Goal: Task Accomplishment & Management: Complete application form

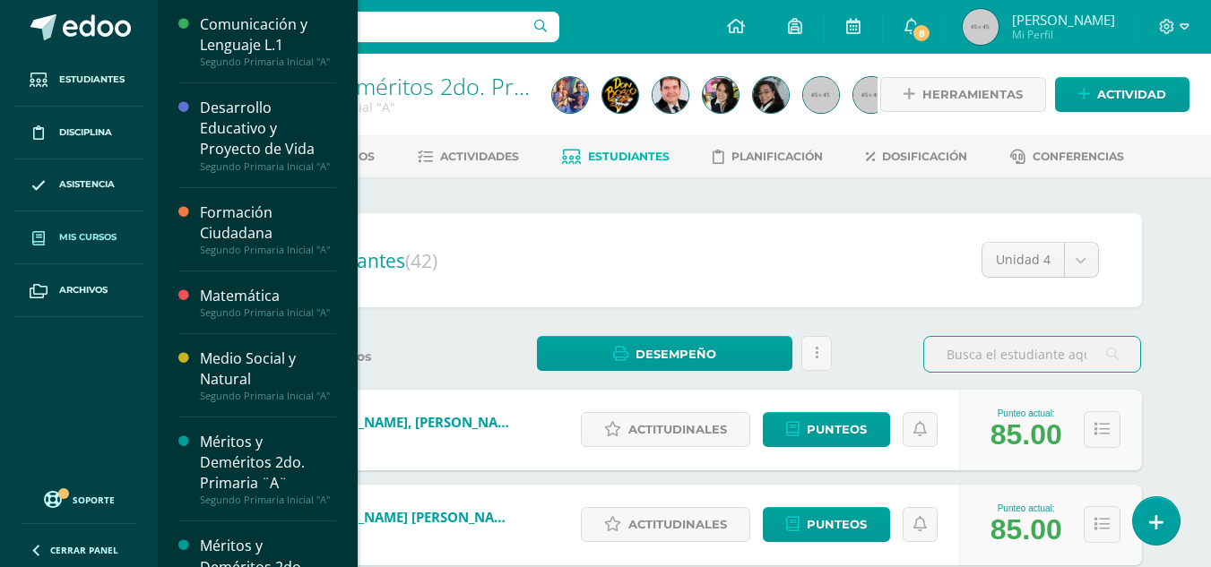
click at [49, 240] on span at bounding box center [38, 237] width 32 height 32
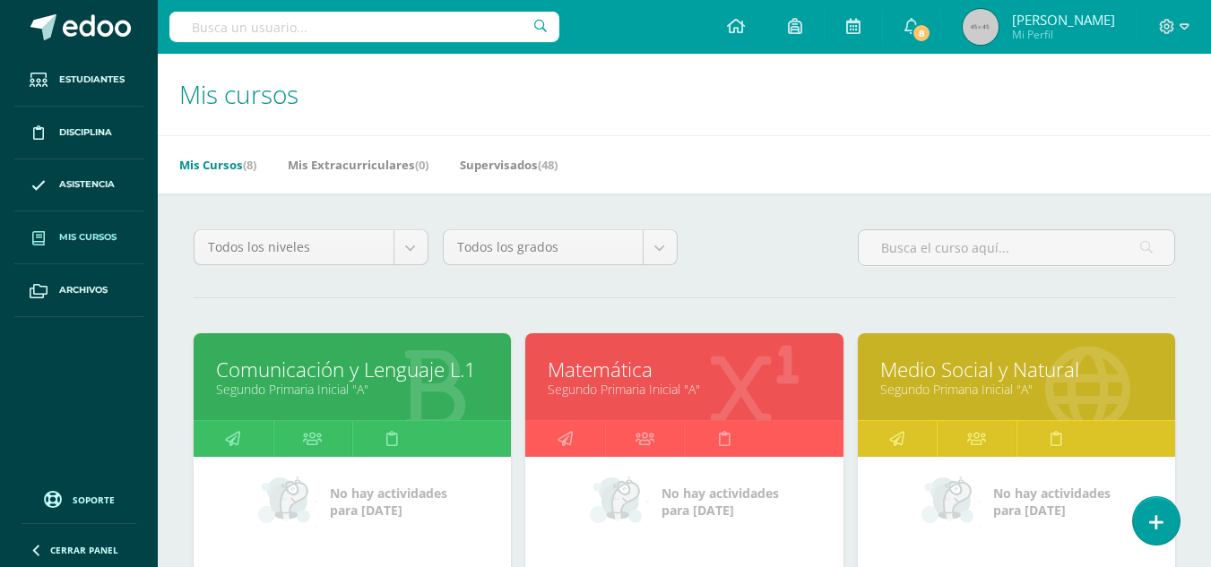
scroll to position [359, 0]
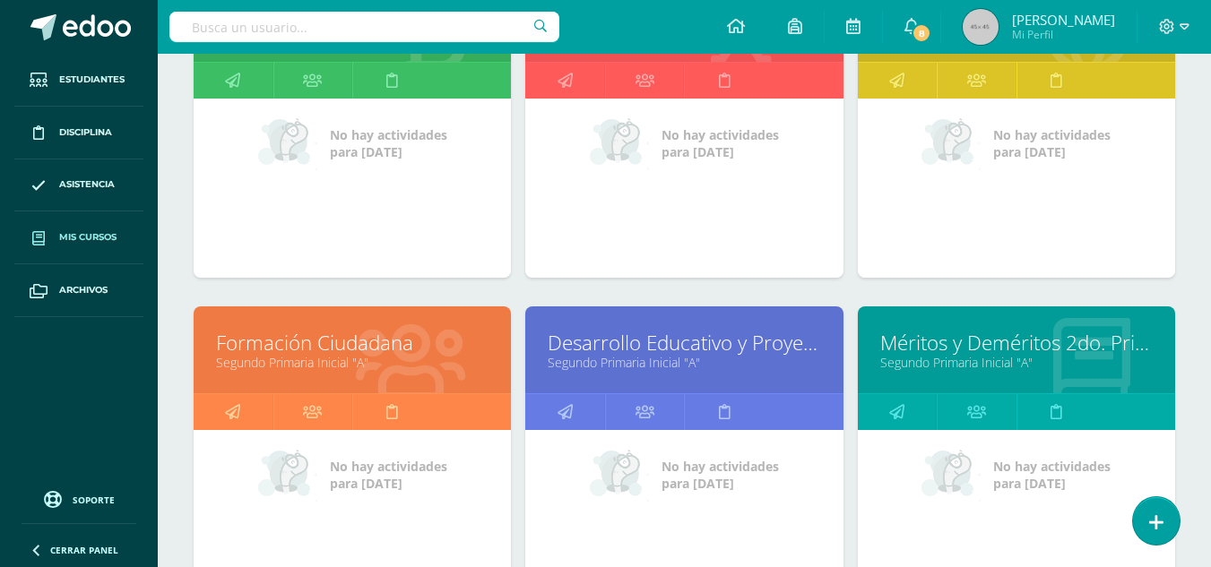
click at [668, 350] on link "Desarrollo Educativo y Proyecto de Vida" at bounding box center [684, 343] width 272 height 28
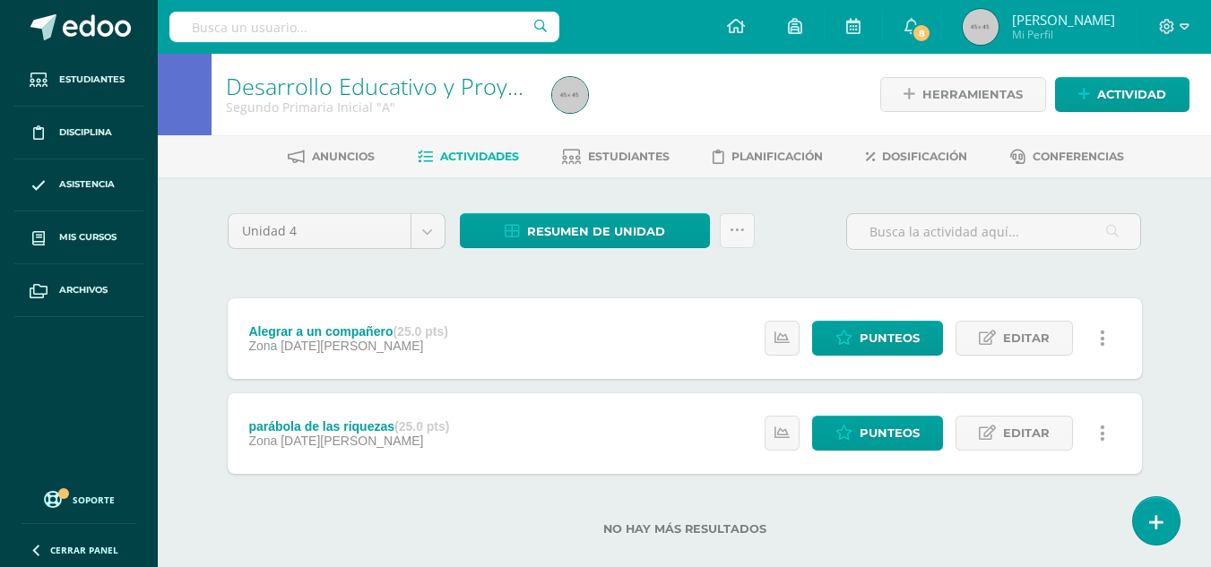
click at [1128, 65] on div "Herramientas Detalle de asistencias Actividad" at bounding box center [1033, 95] width 312 height 82
click at [1134, 89] on span "Actividad" at bounding box center [1131, 94] width 69 height 33
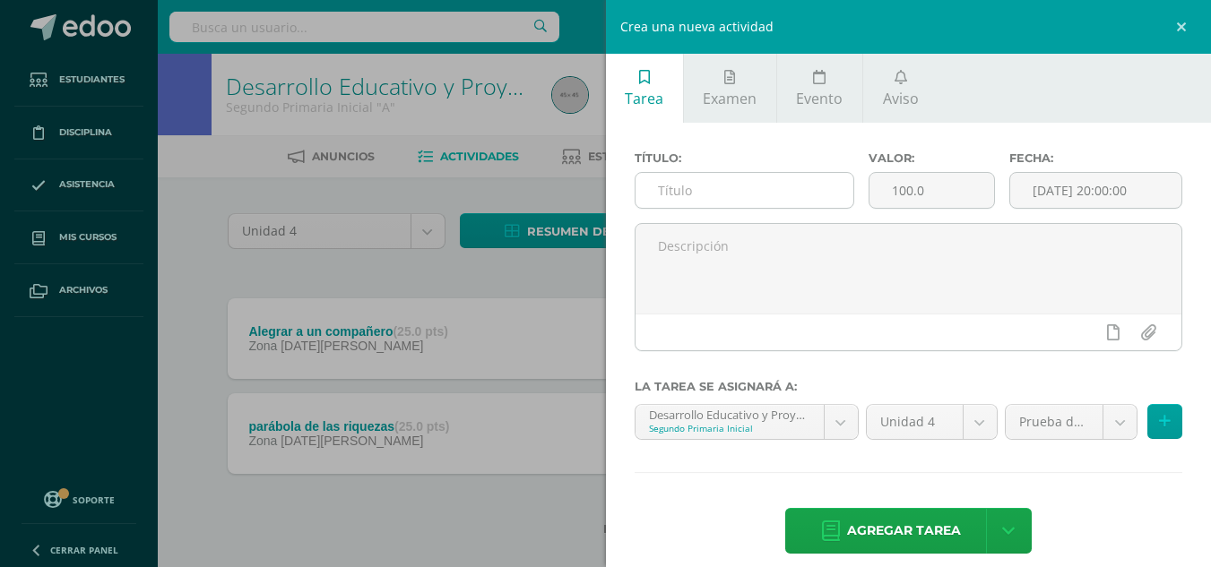
click at [774, 175] on input "text" at bounding box center [744, 190] width 218 height 35
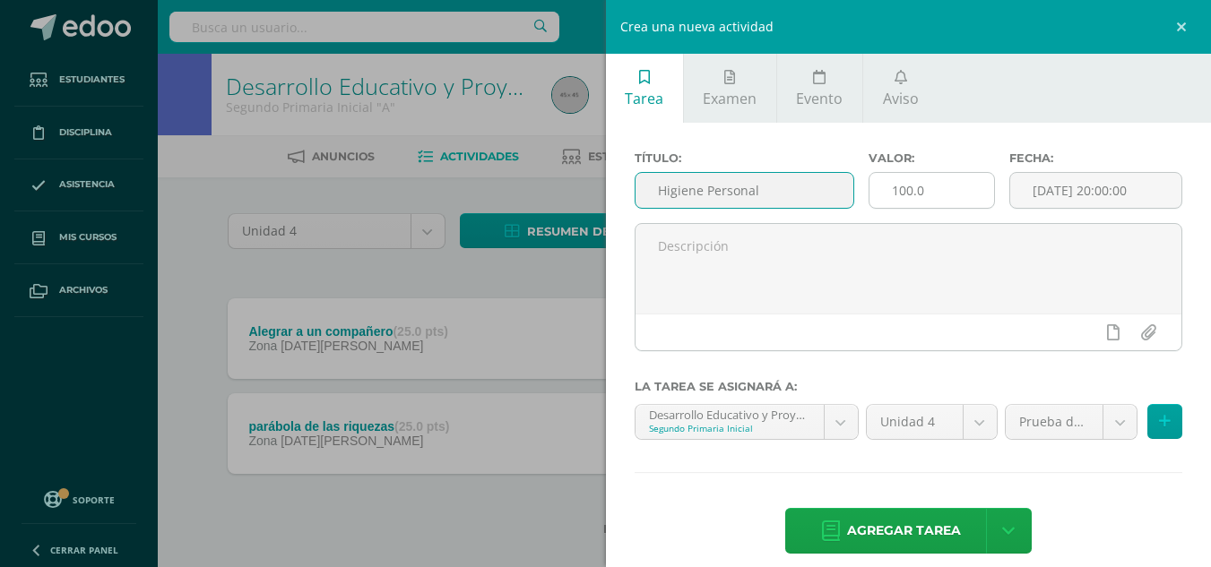
type input "Higiene Personal"
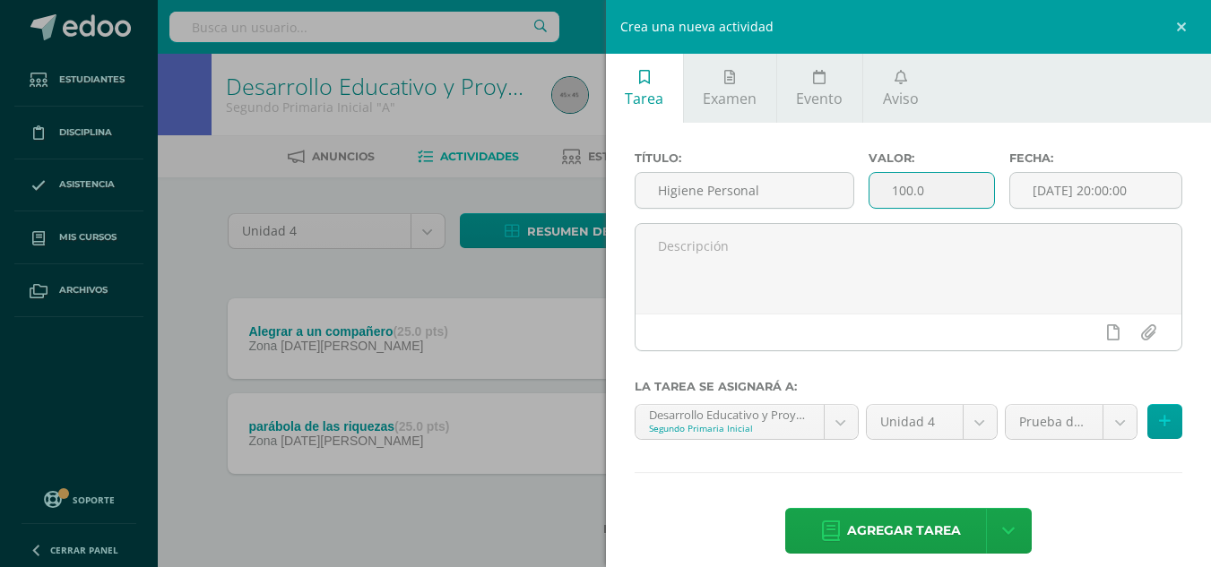
click at [930, 203] on input "100.0" at bounding box center [931, 190] width 125 height 35
type input "1"
type input "25"
click at [1151, 194] on input "[DATE] 20:00:00" at bounding box center [1095, 190] width 171 height 35
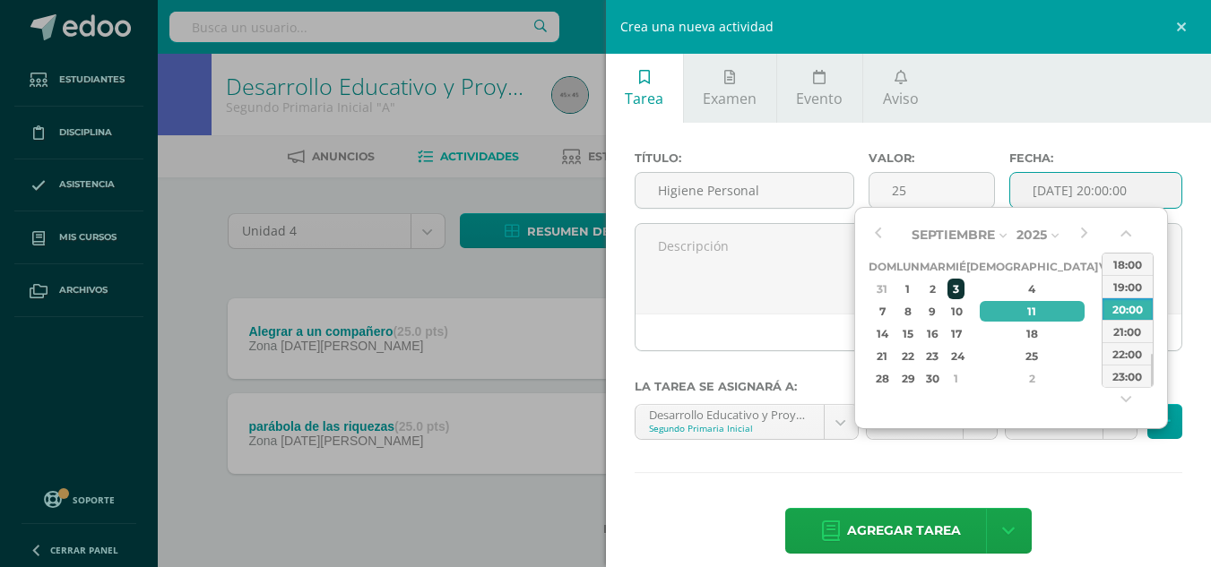
click at [964, 288] on div "3" at bounding box center [955, 289] width 16 height 21
click at [1131, 380] on div "23:00" at bounding box center [1127, 376] width 50 height 22
type input "2025-09-03 23:00"
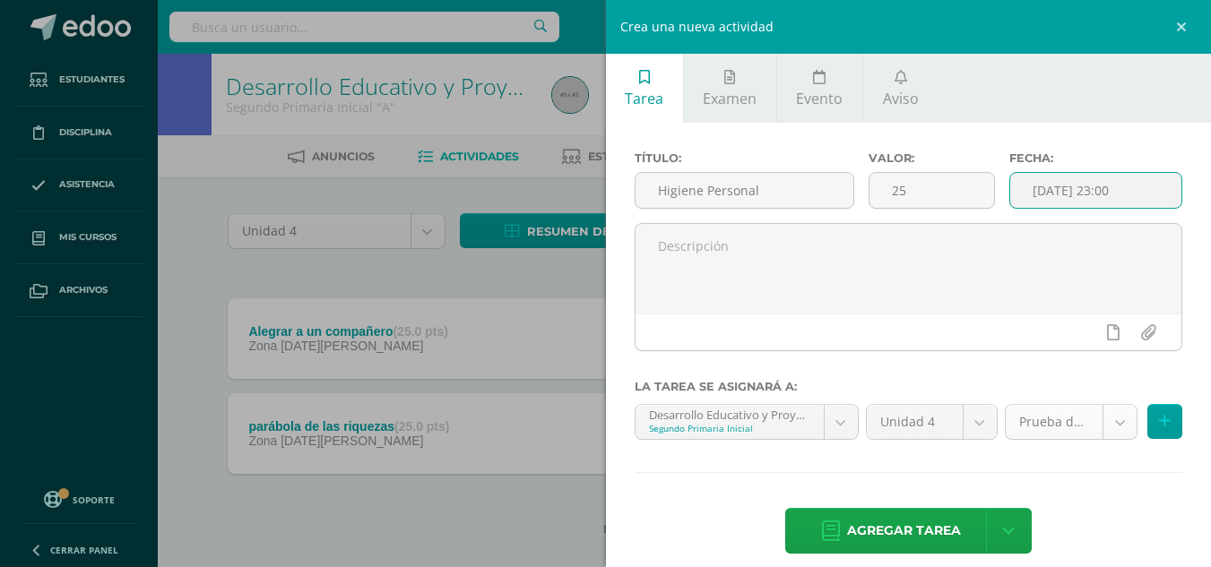
click at [1105, 422] on body "Estudiantes Disciplina Asistencia Mis cursos Archivos Soporte Centro de ayuda Ú…" at bounding box center [605, 296] width 1211 height 593
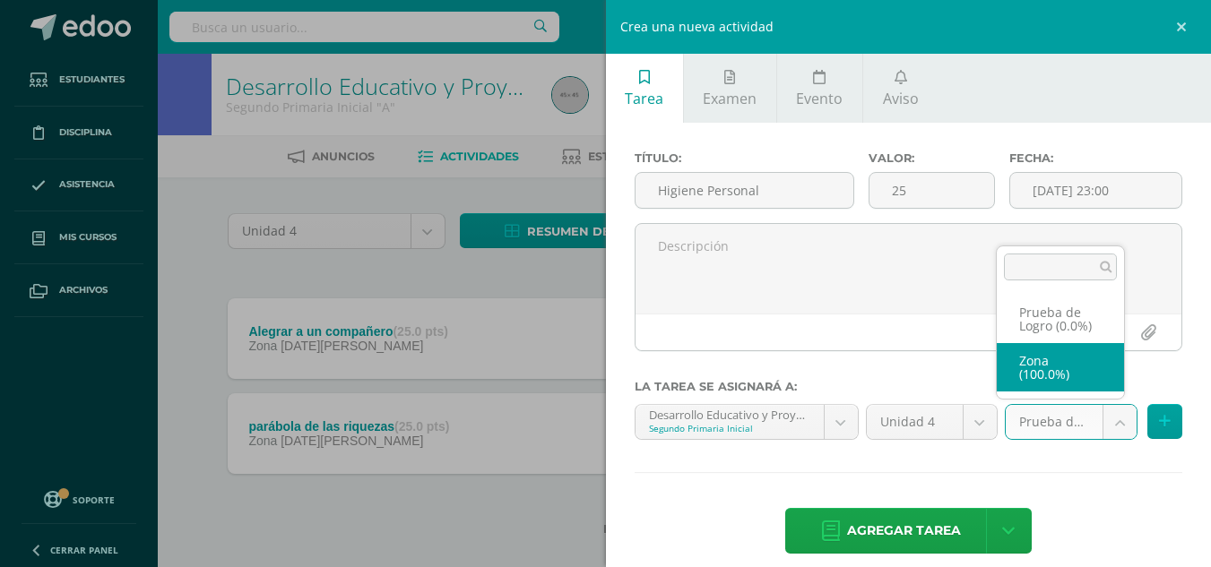
select select "153354"
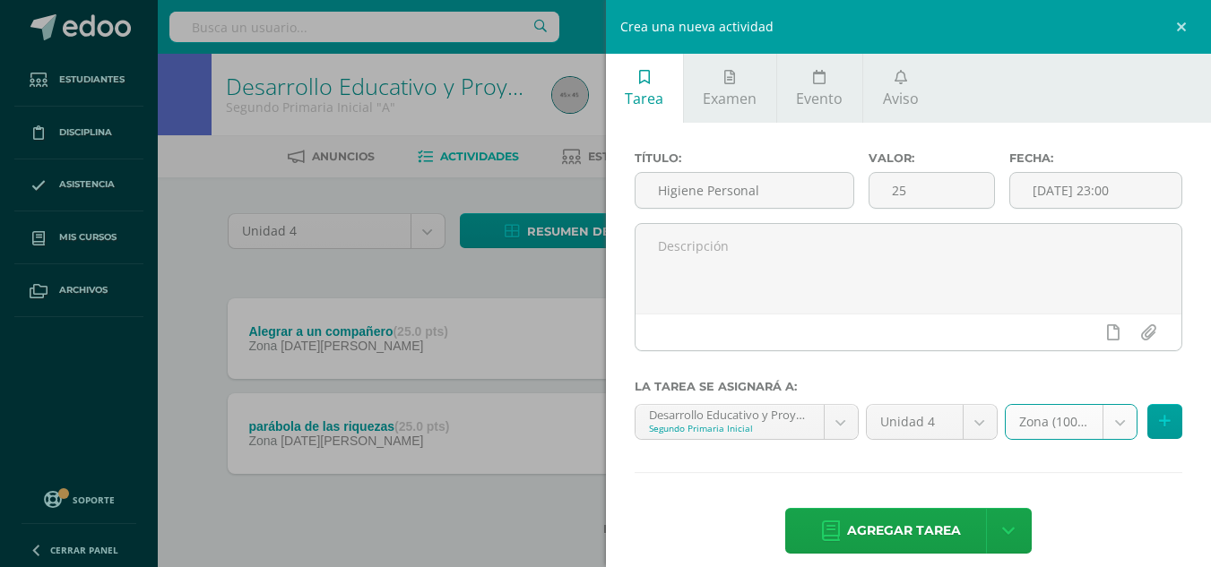
click at [946, 506] on div "Título: Higiene Personal Valor: 25 Fecha: 2025-09-03 23:00 La tarea se asignará…" at bounding box center [909, 354] width 606 height 463
click at [953, 538] on span "Agregar tarea" at bounding box center [904, 531] width 114 height 44
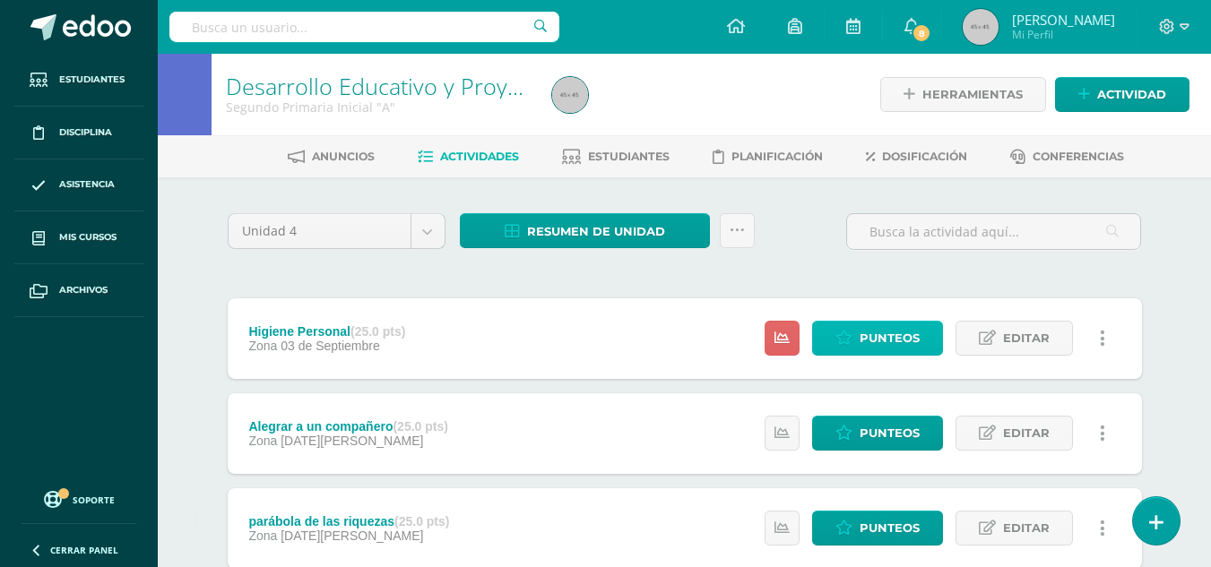
click at [876, 333] on span "Punteos" at bounding box center [890, 338] width 60 height 33
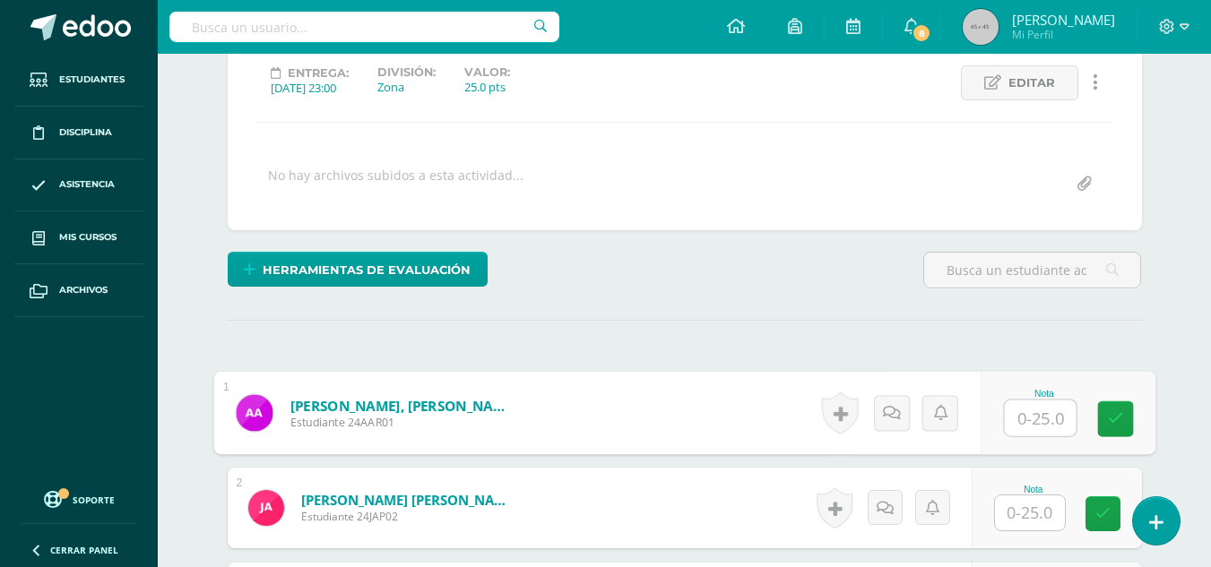
drag, startPoint x: 1016, startPoint y: 425, endPoint x: 999, endPoint y: 428, distance: 16.4
click at [1013, 427] on input "text" at bounding box center [1040, 419] width 72 height 36
type input "25"
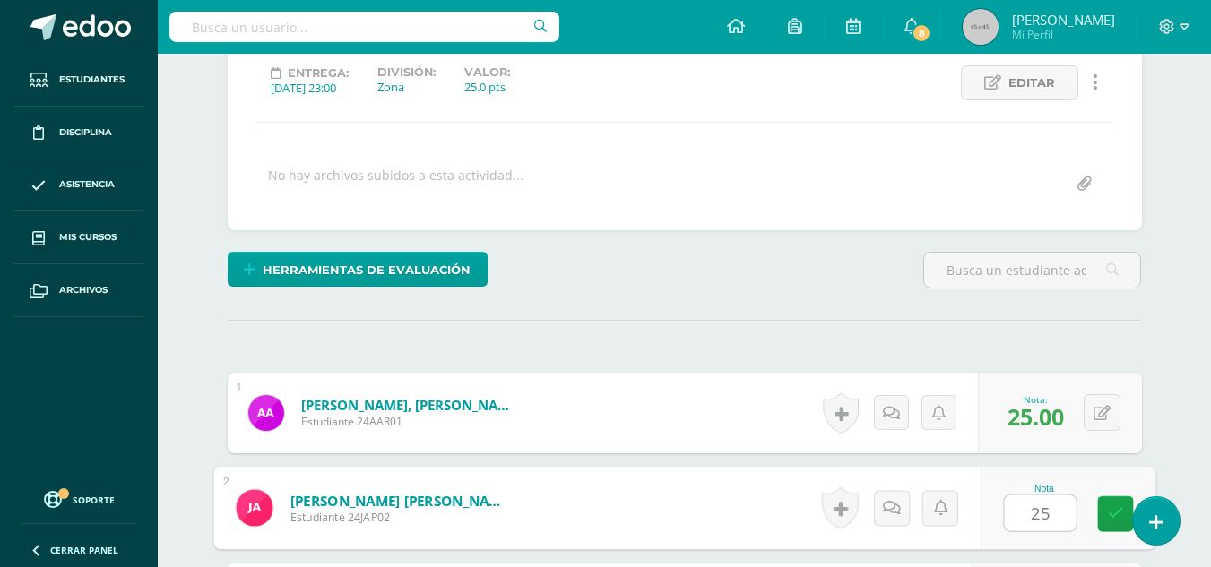
type input "25"
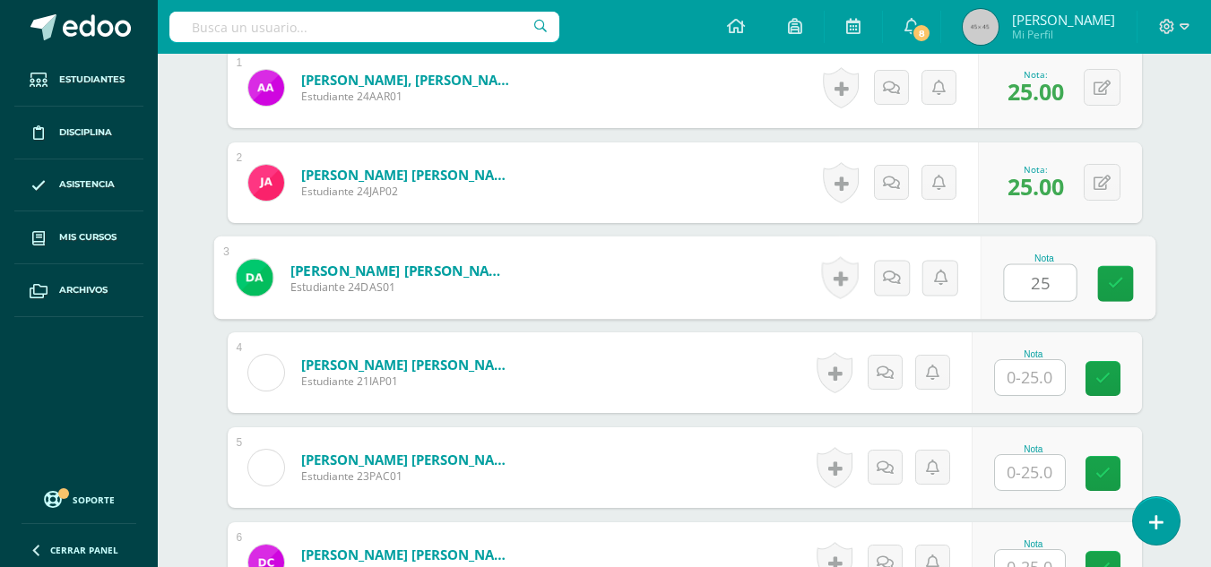
type input "25"
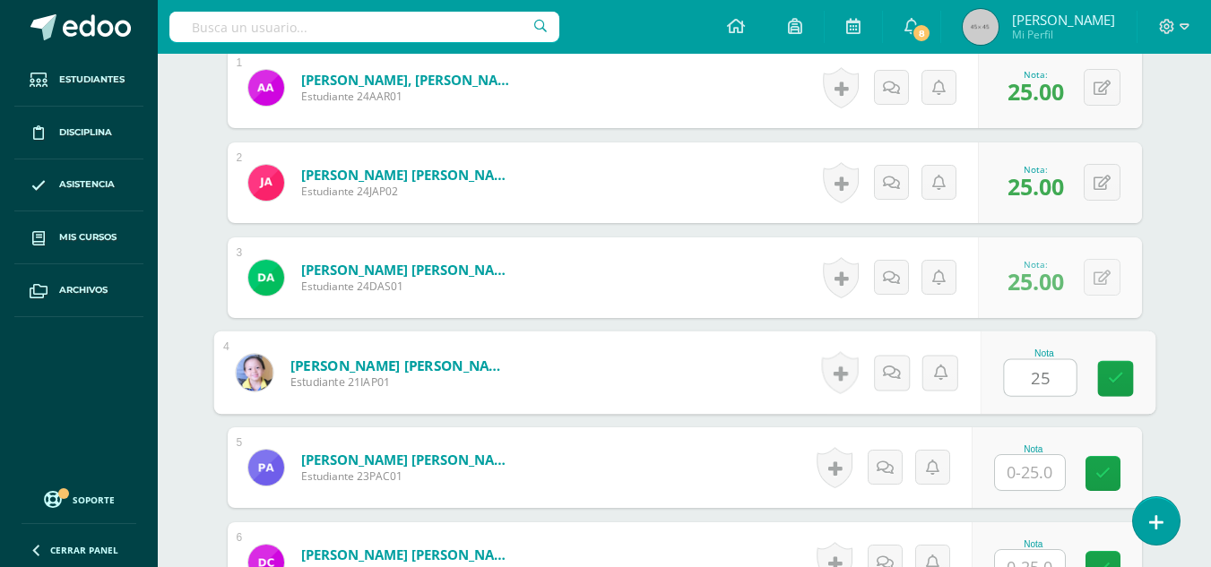
type input "25"
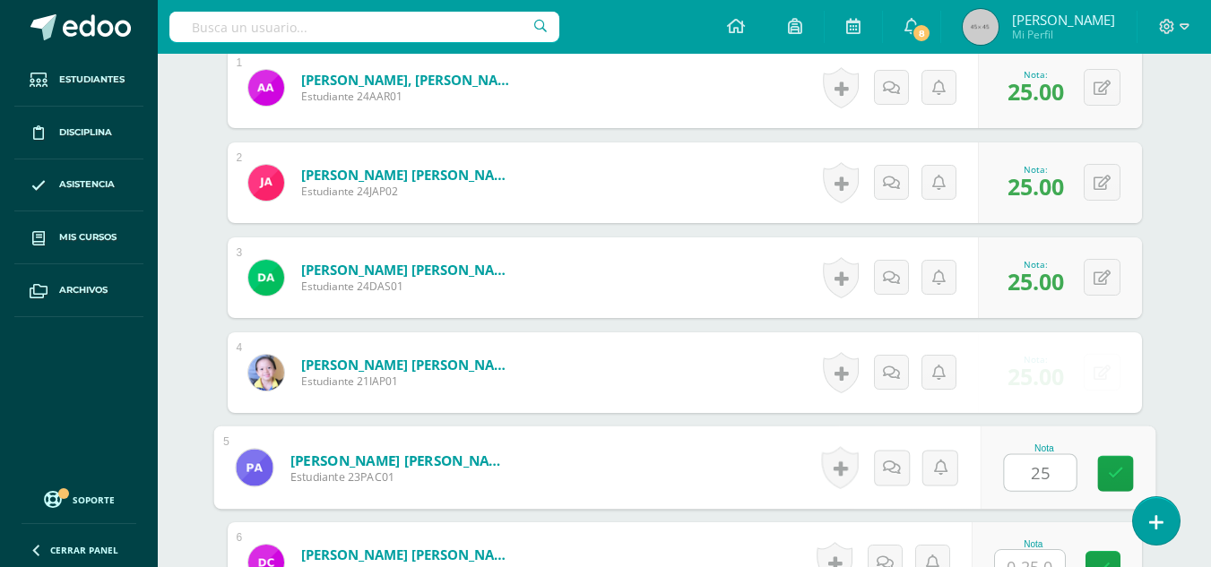
type input "25"
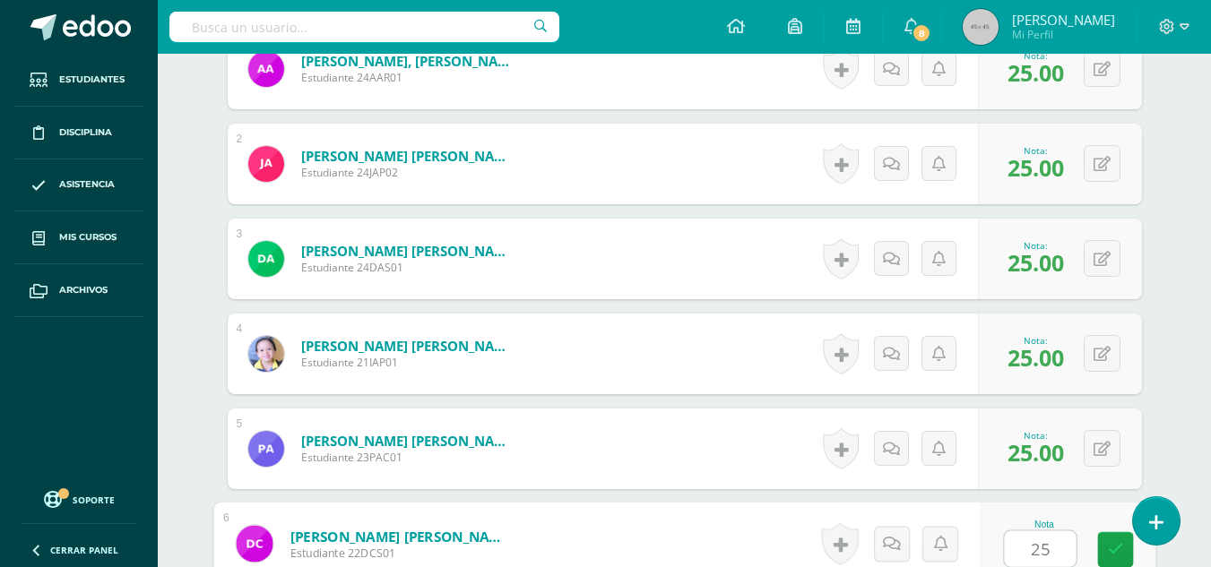
type input "25"
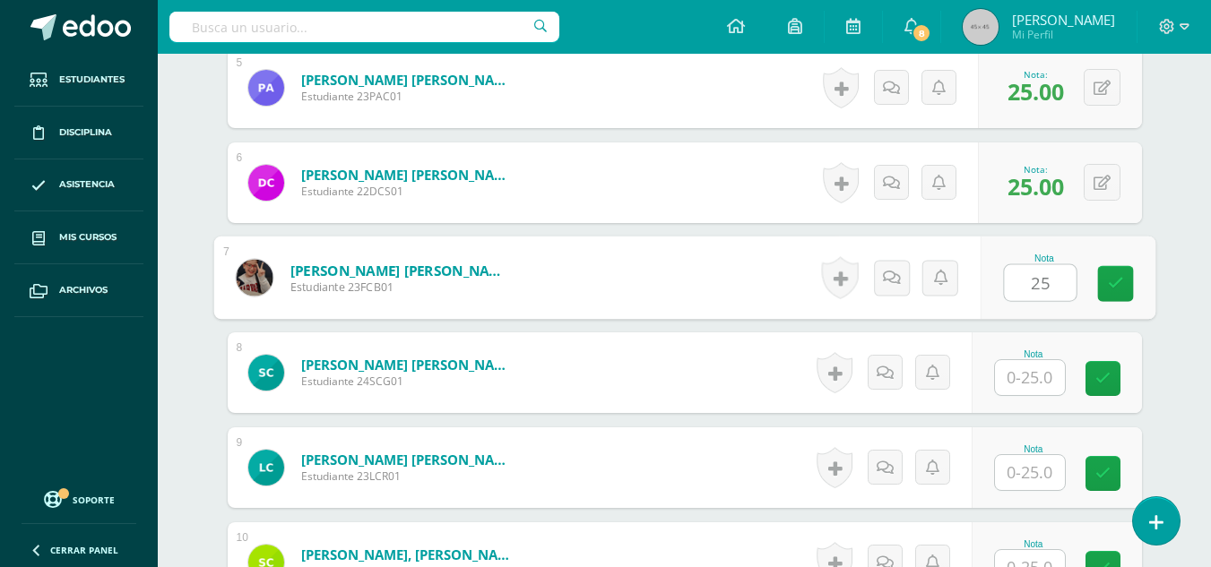
type input "25"
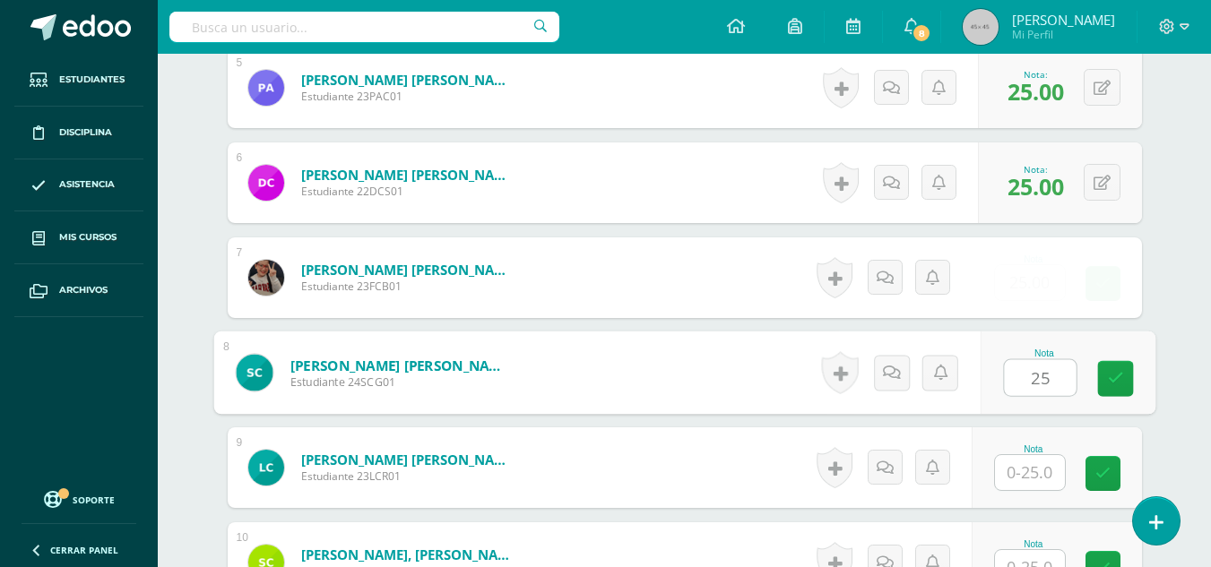
type input "25"
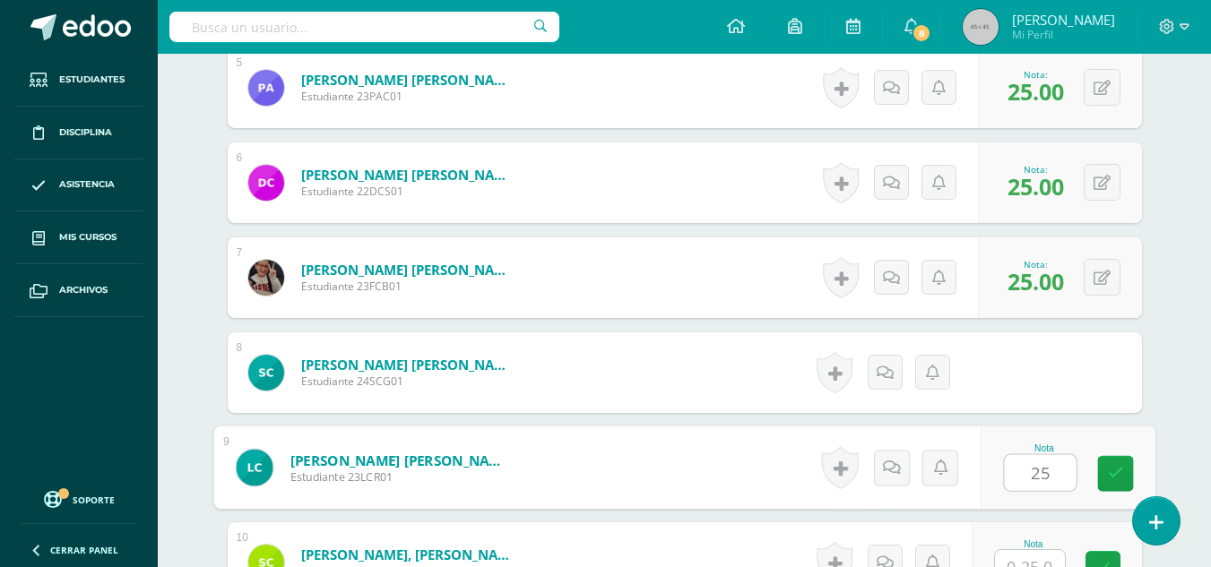
type input "25"
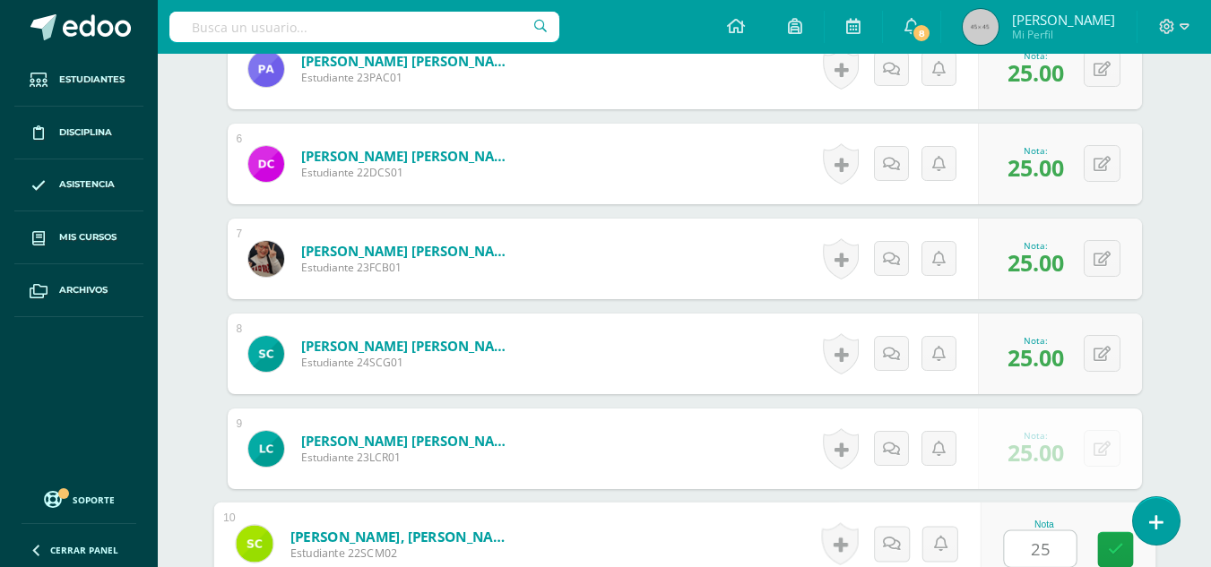
type input "25"
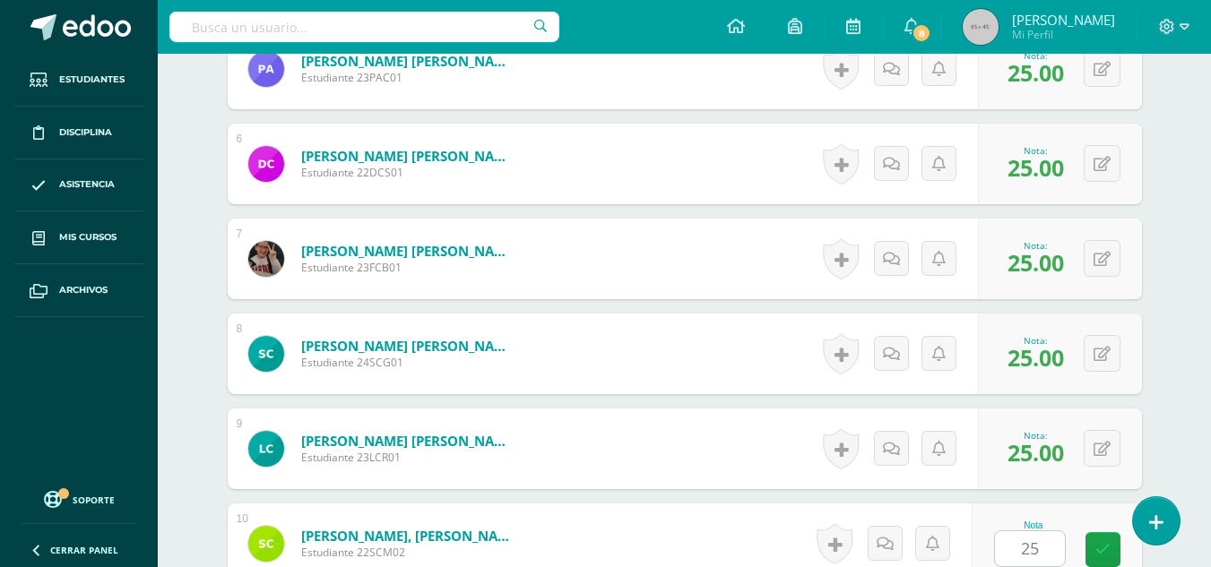
scroll to position [1335, 0]
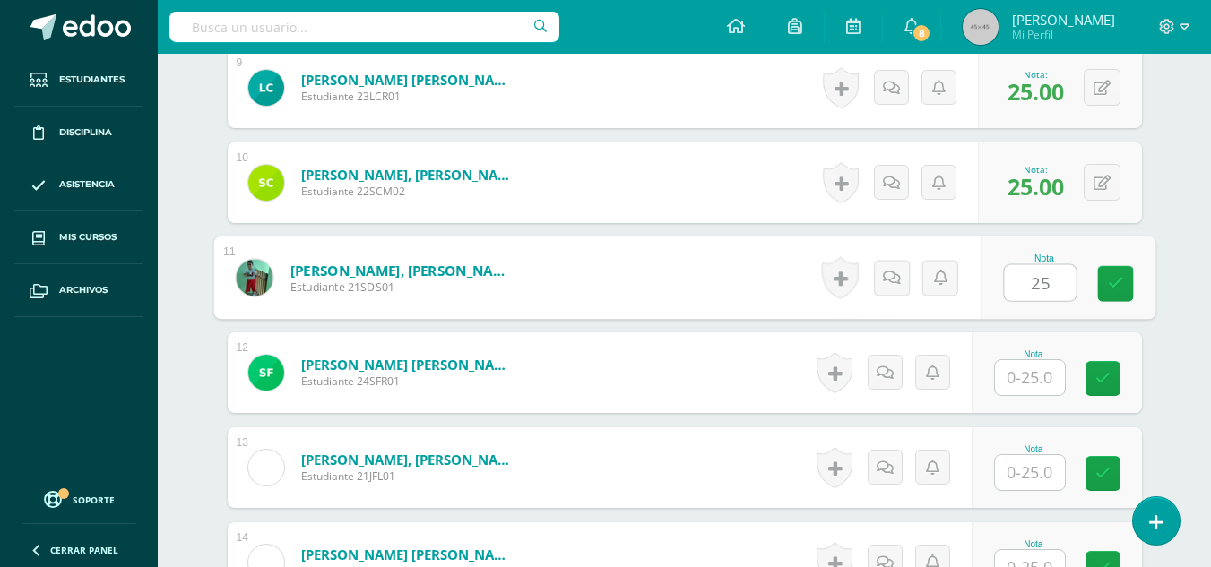
type input "25"
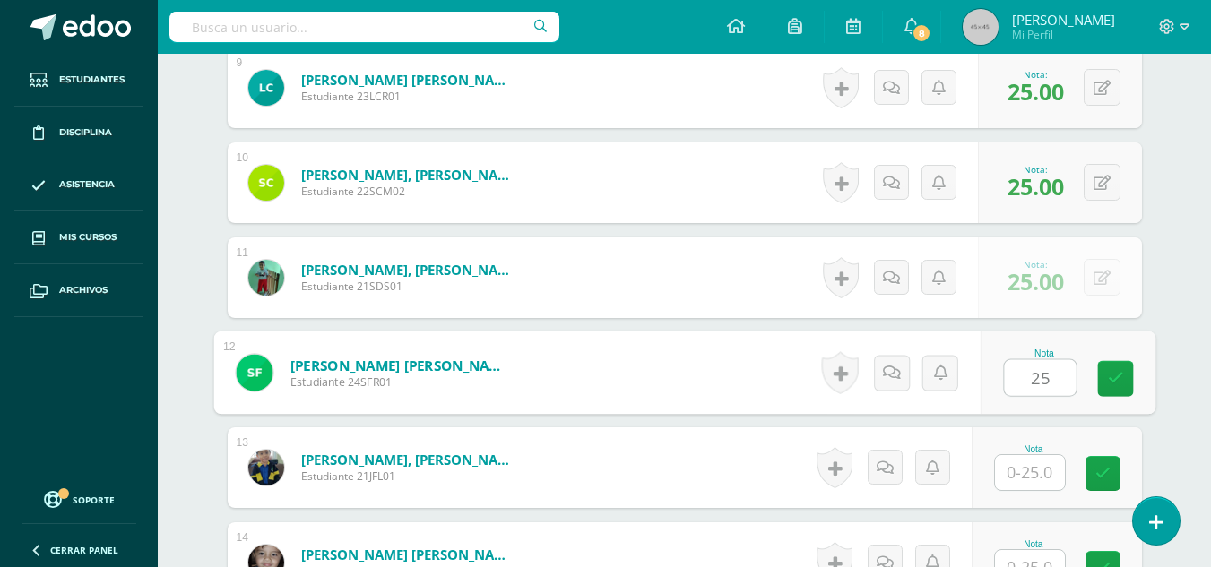
type input "25"
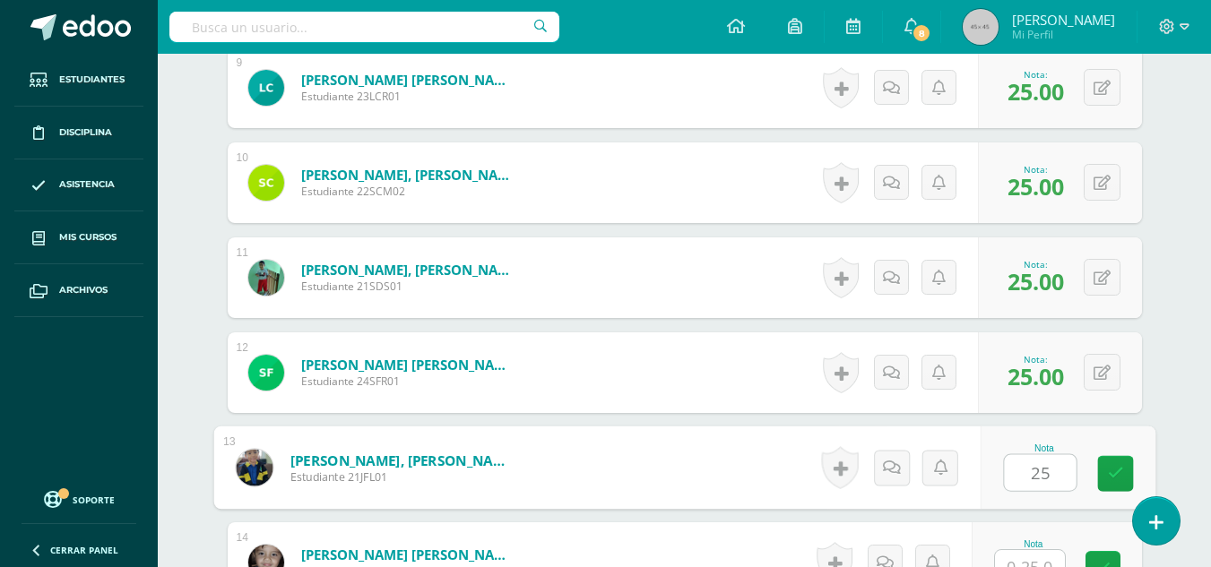
type input "25"
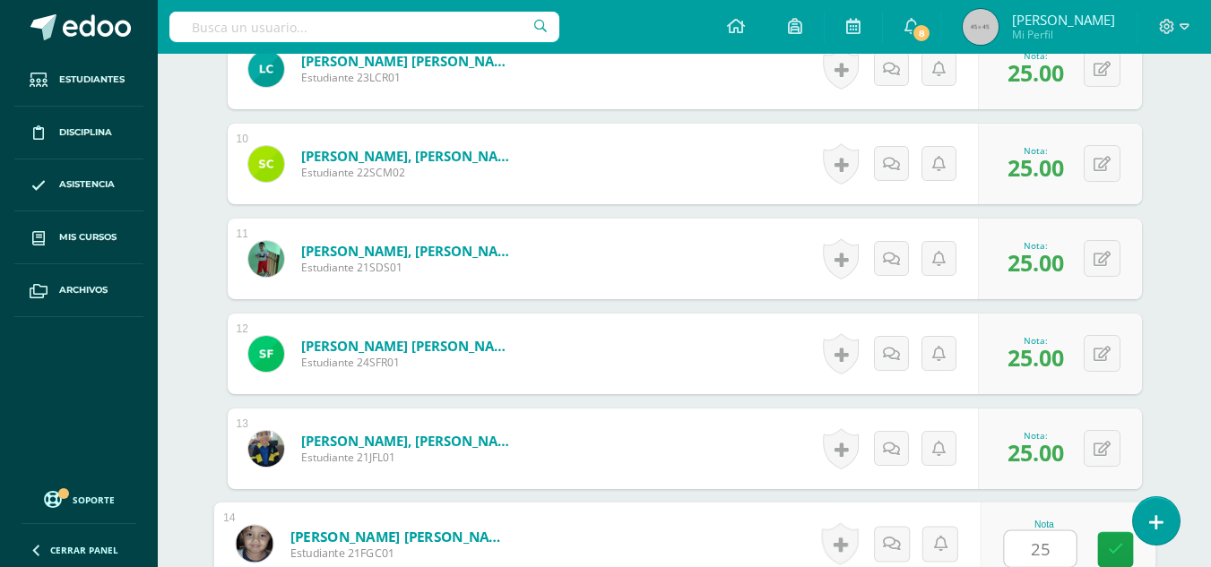
type input "25"
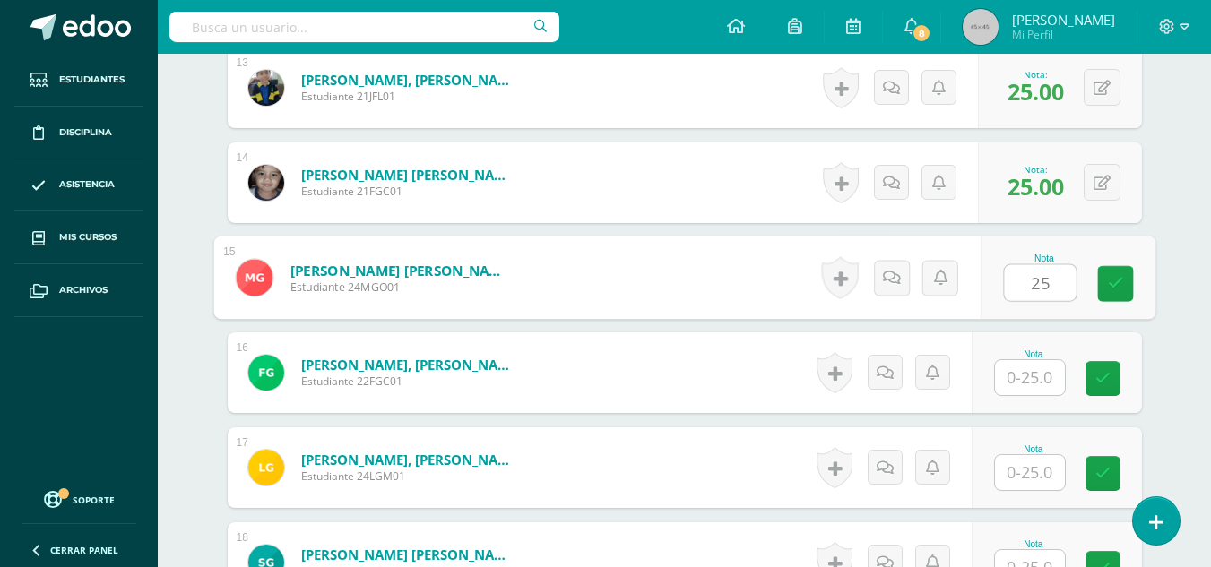
type input "25"
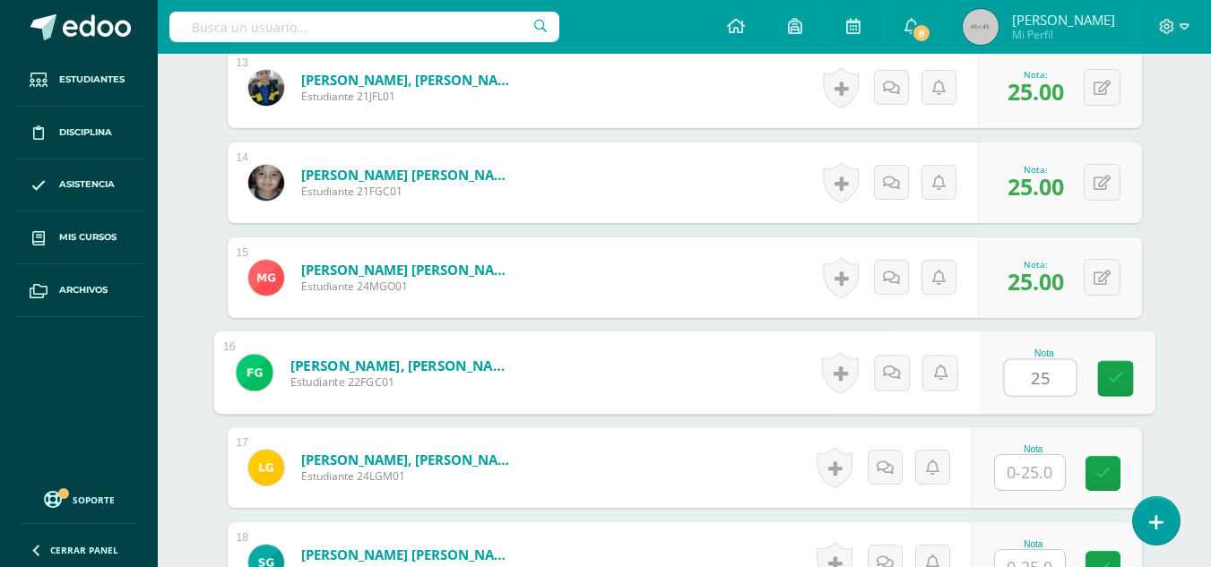
type input "25"
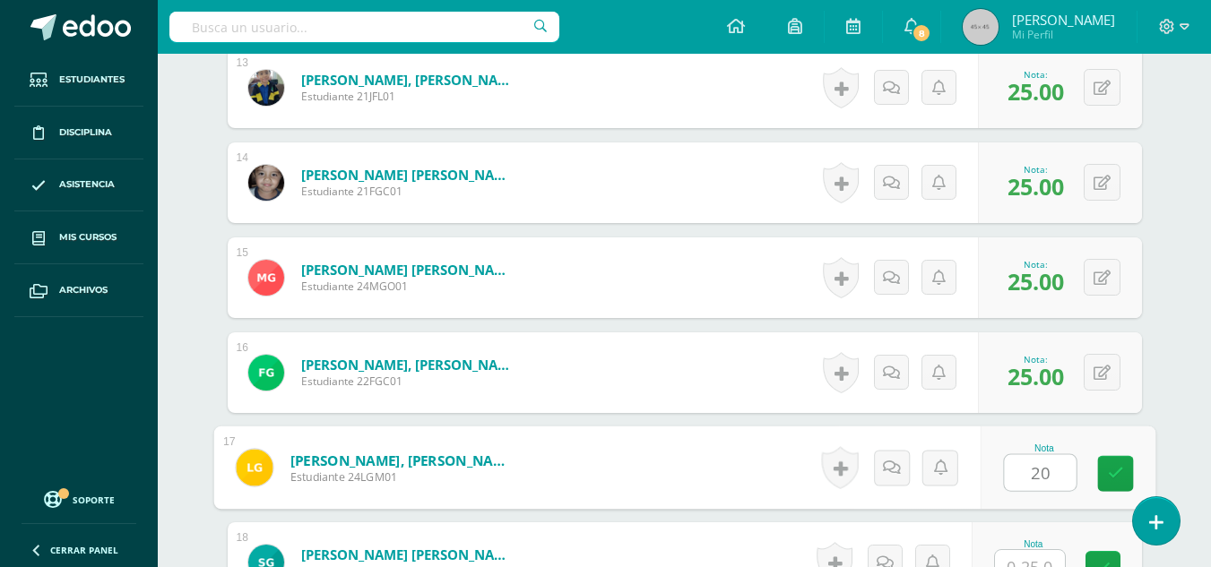
type input "20"
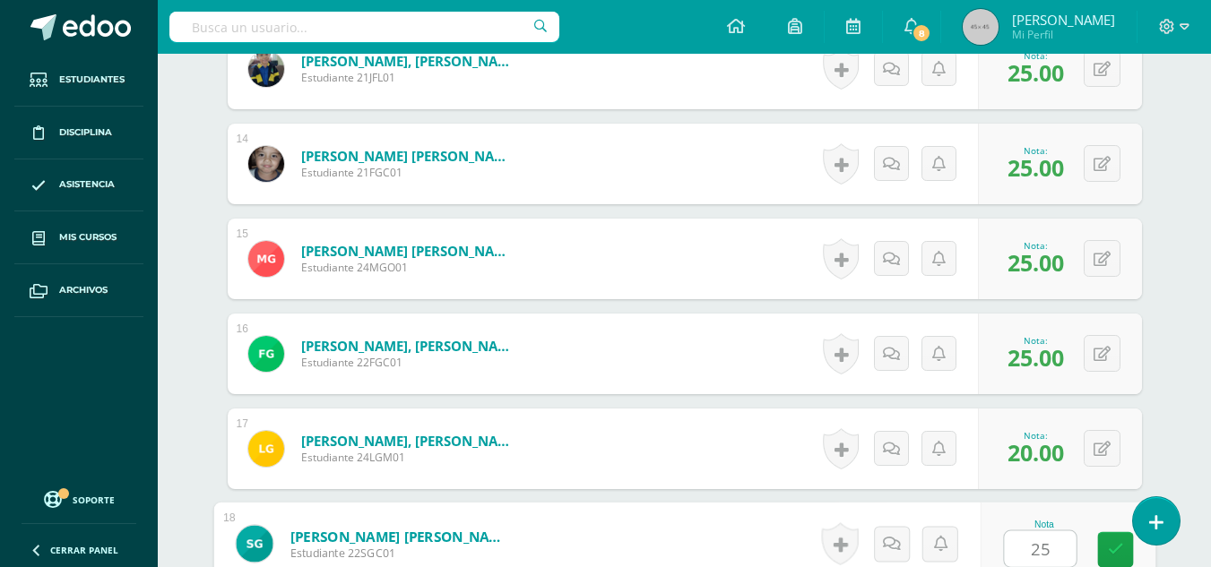
type input "25"
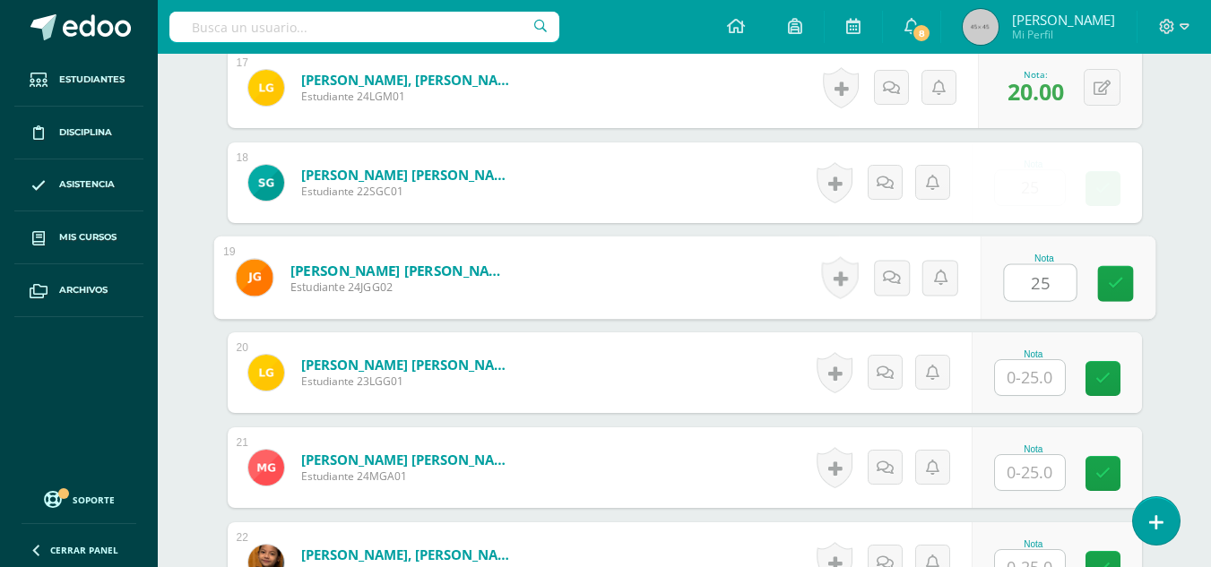
type input "25"
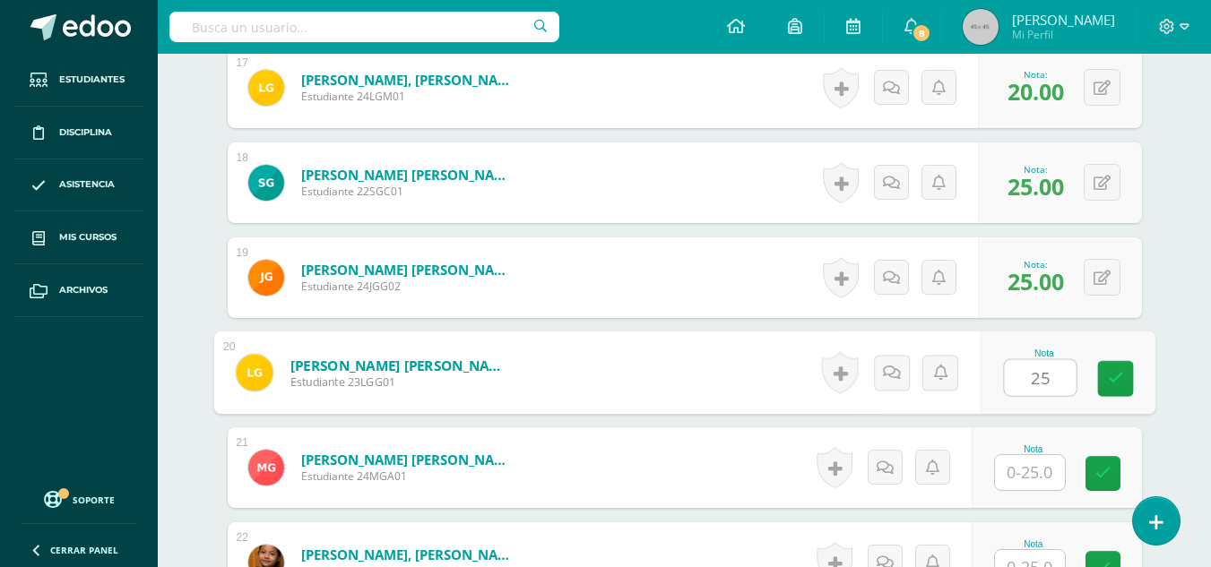
type input "25"
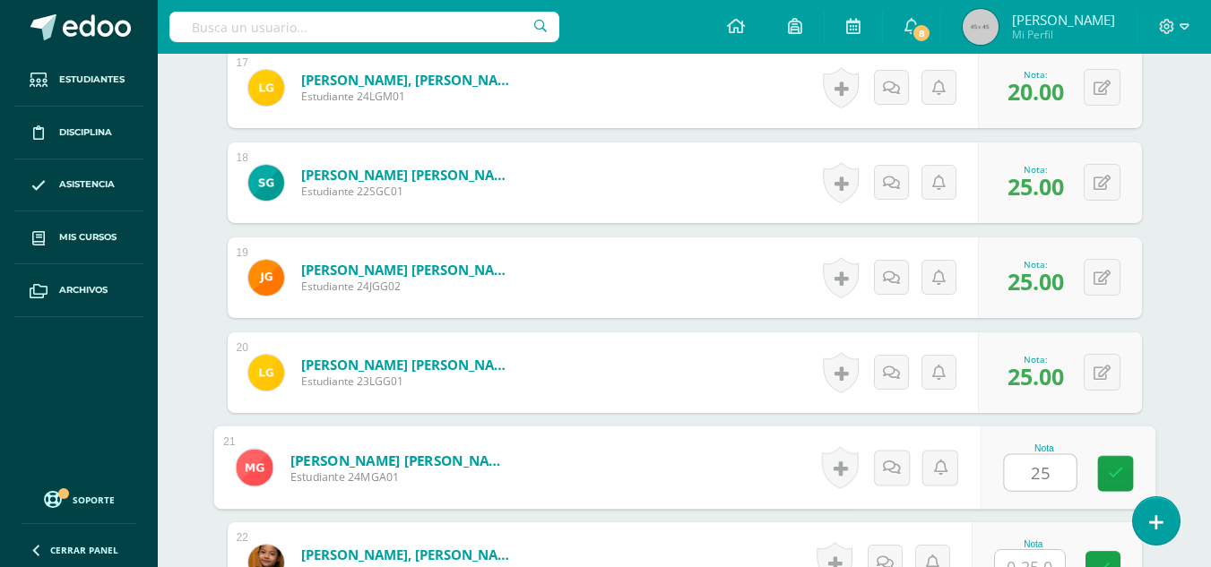
type input "25"
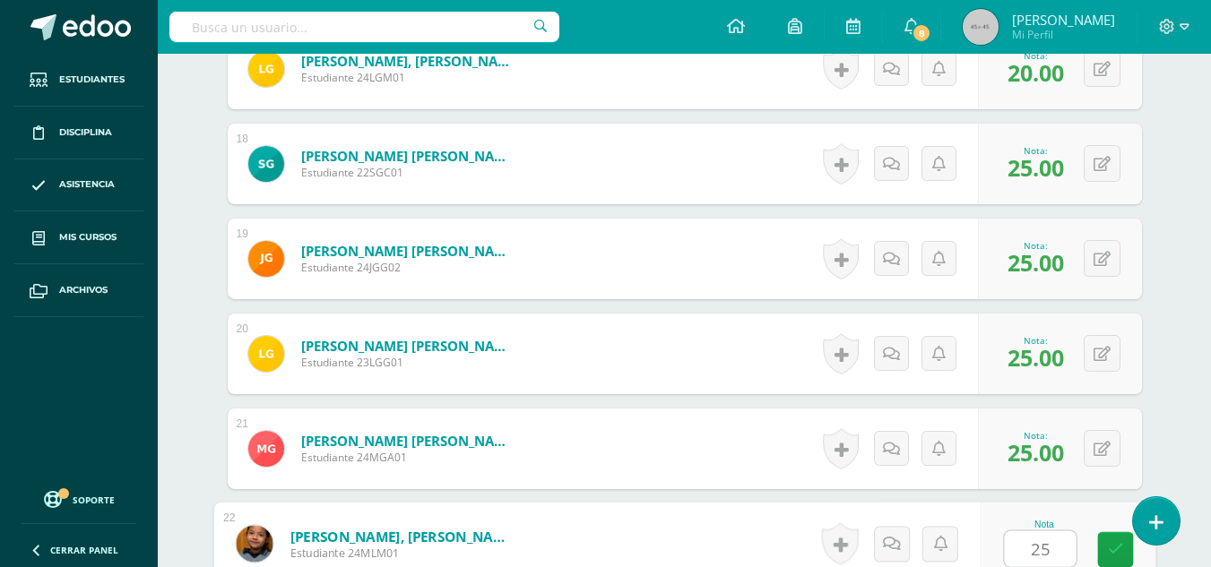
type input "25"
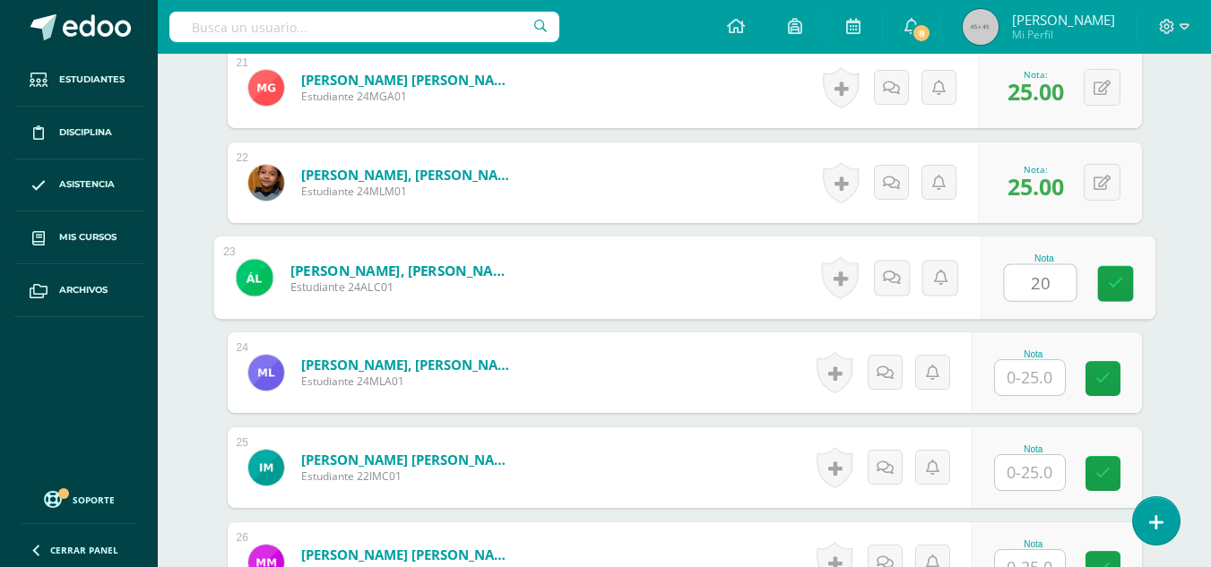
type input "20"
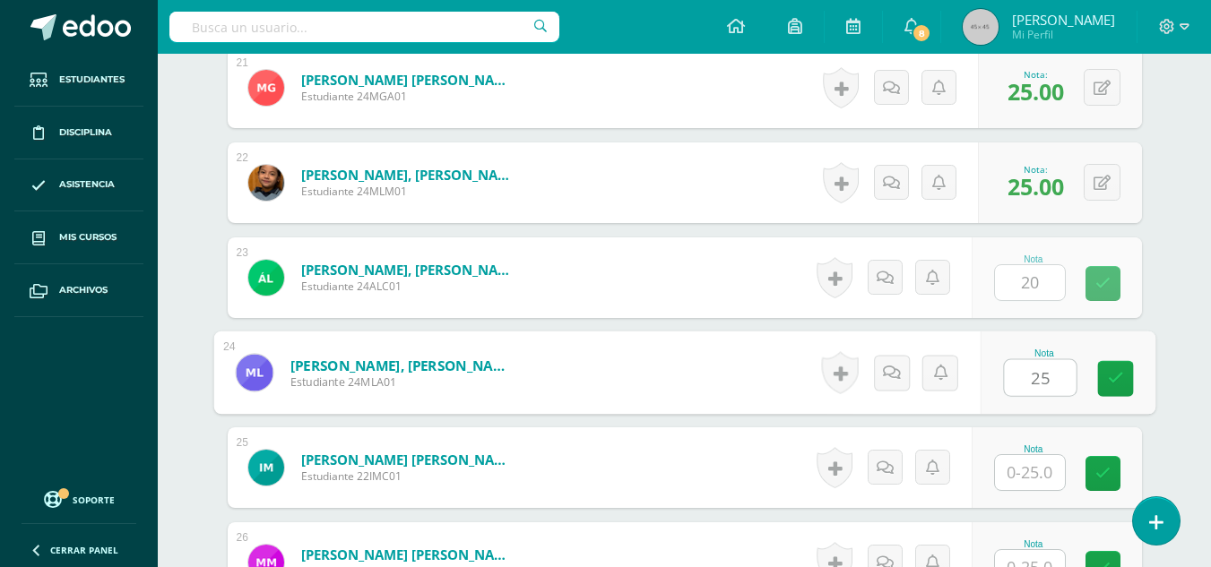
type input "25"
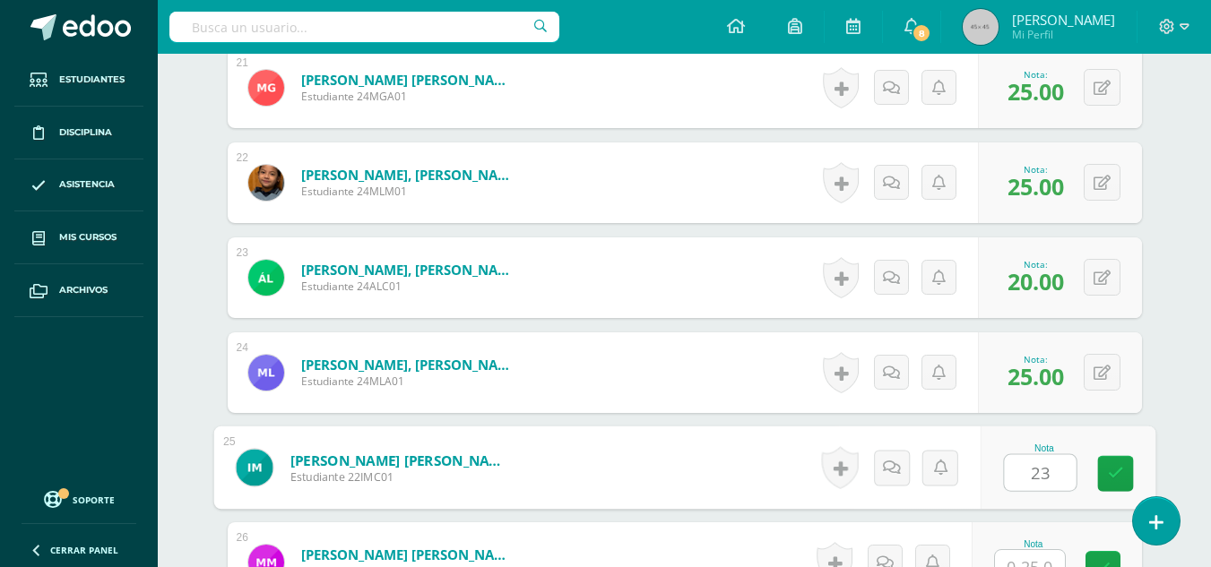
type input "23"
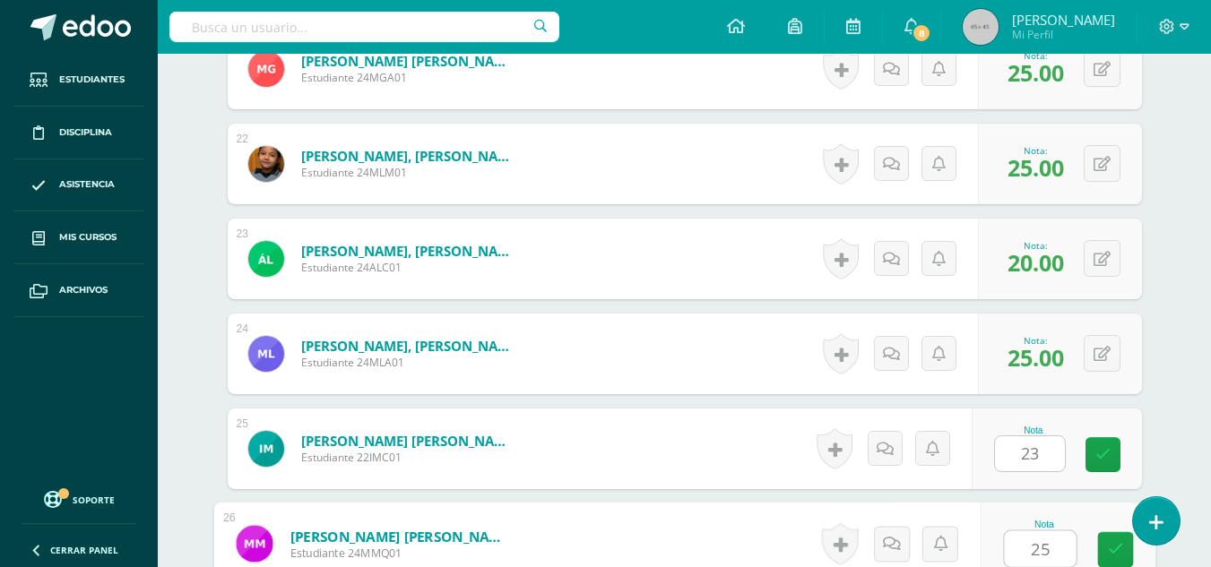
type input "25"
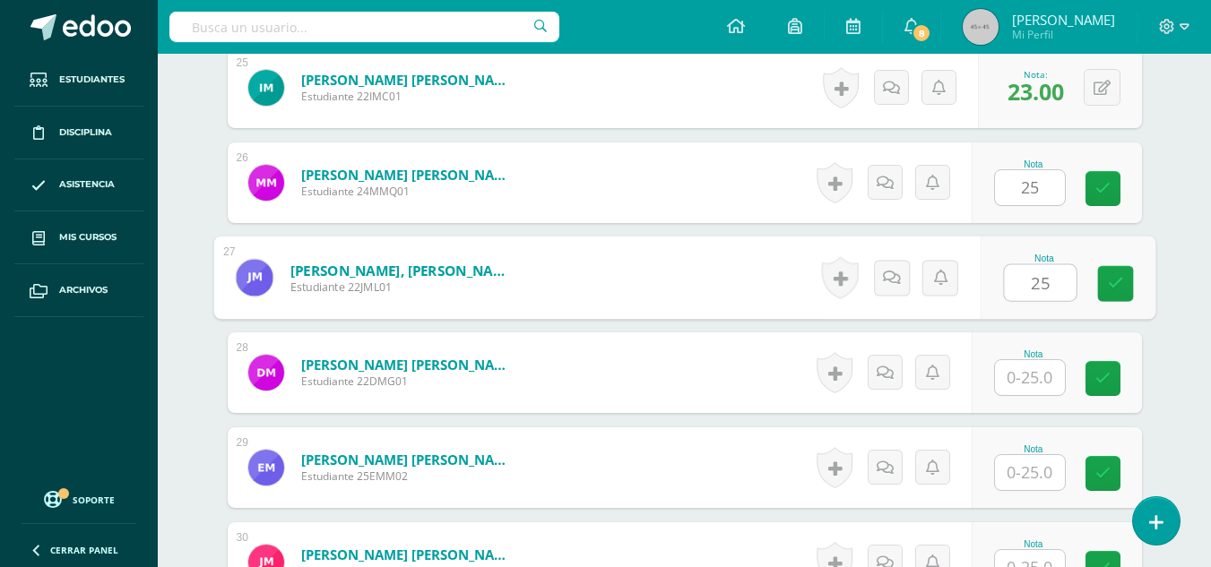
type input "25"
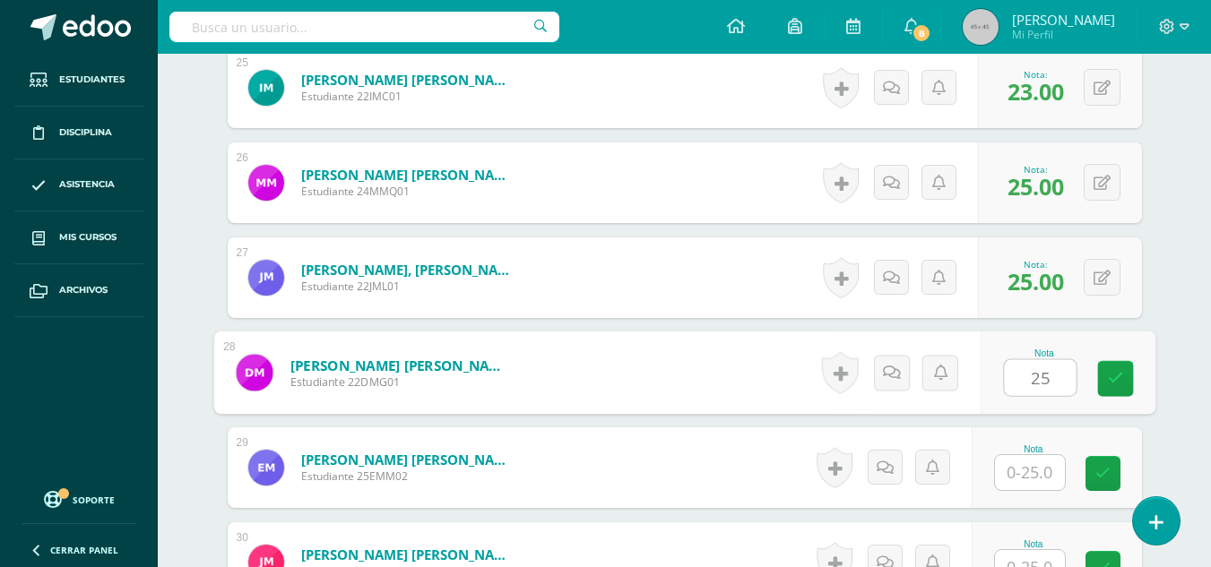
type input "25"
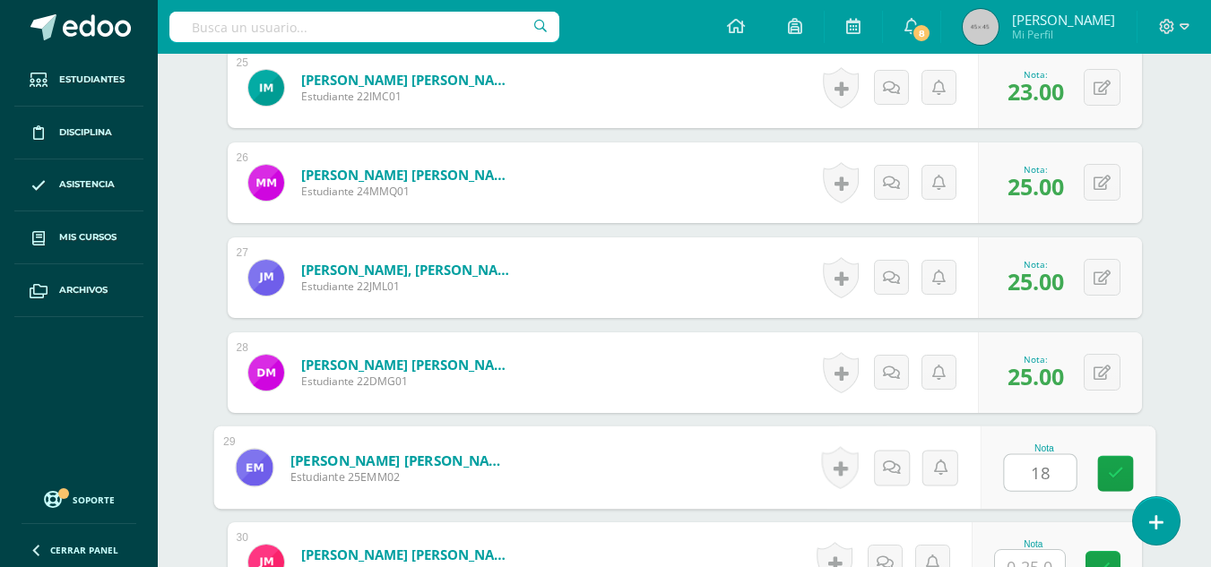
type input "18"
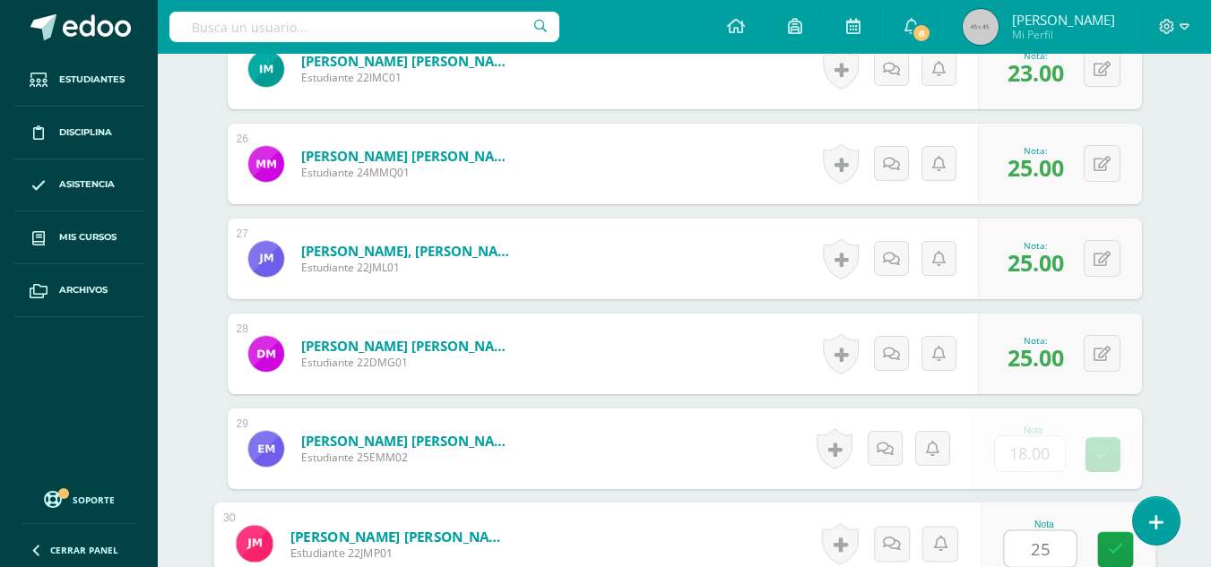
type input "25"
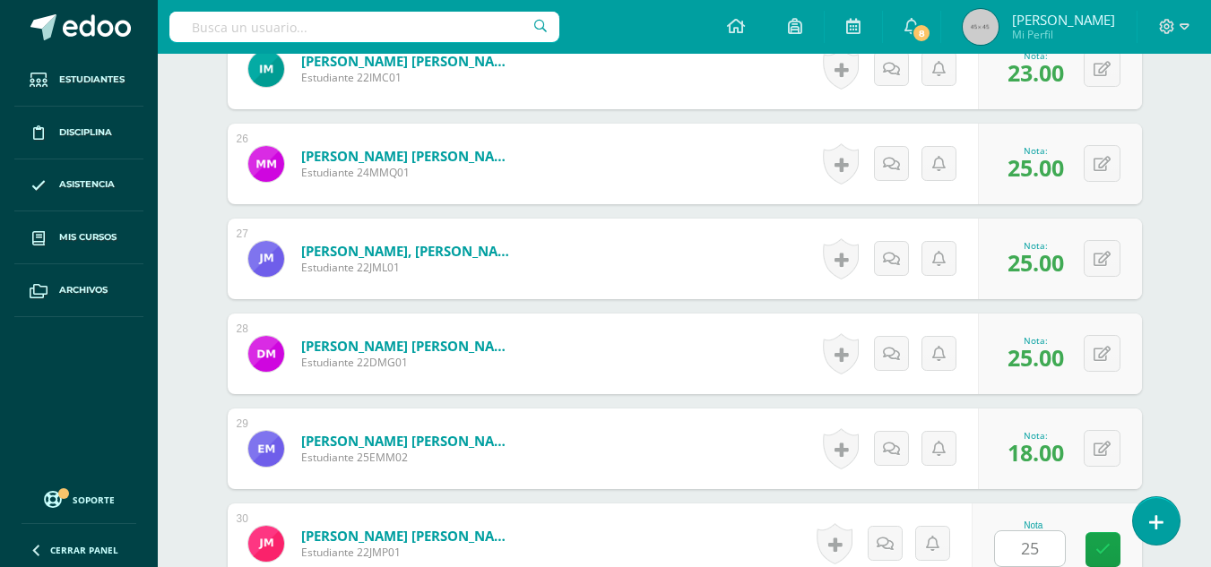
scroll to position [3236, 0]
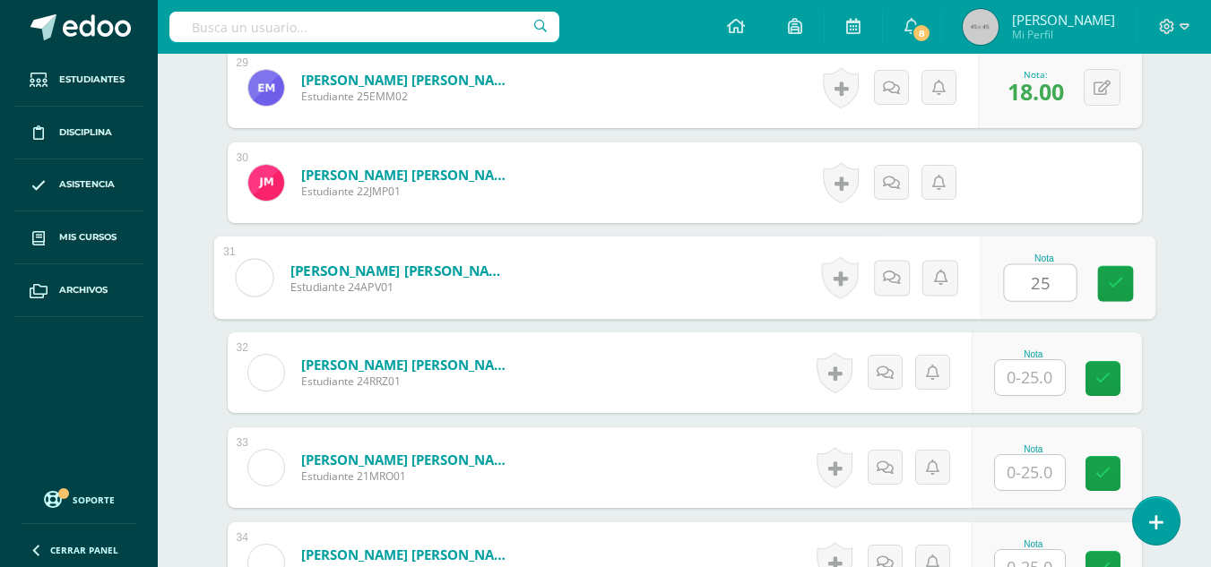
type input "25"
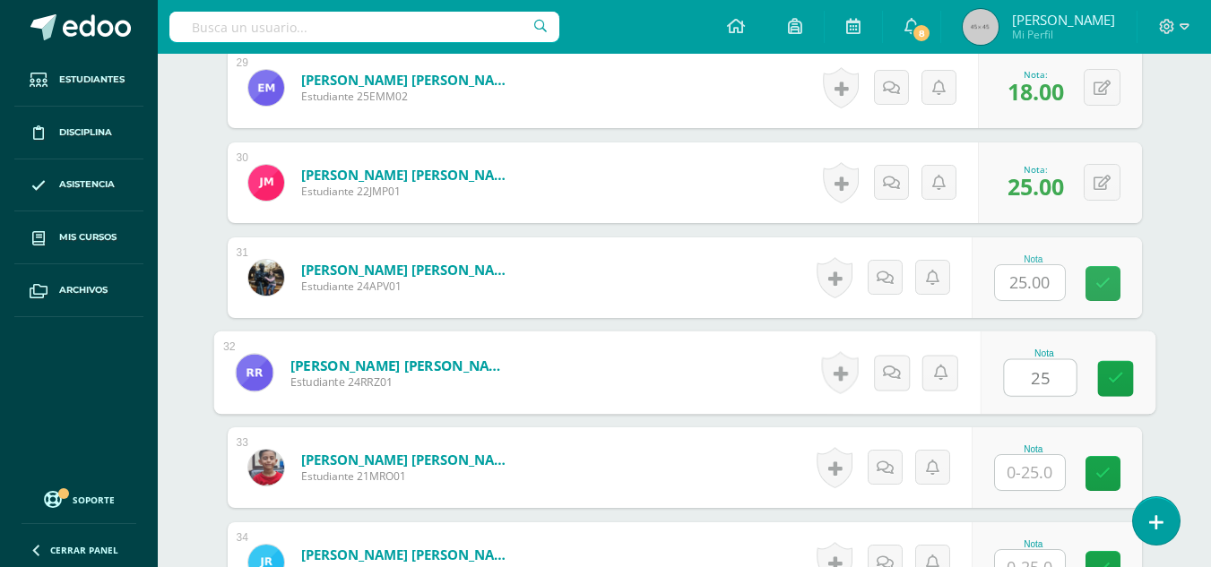
type input "25"
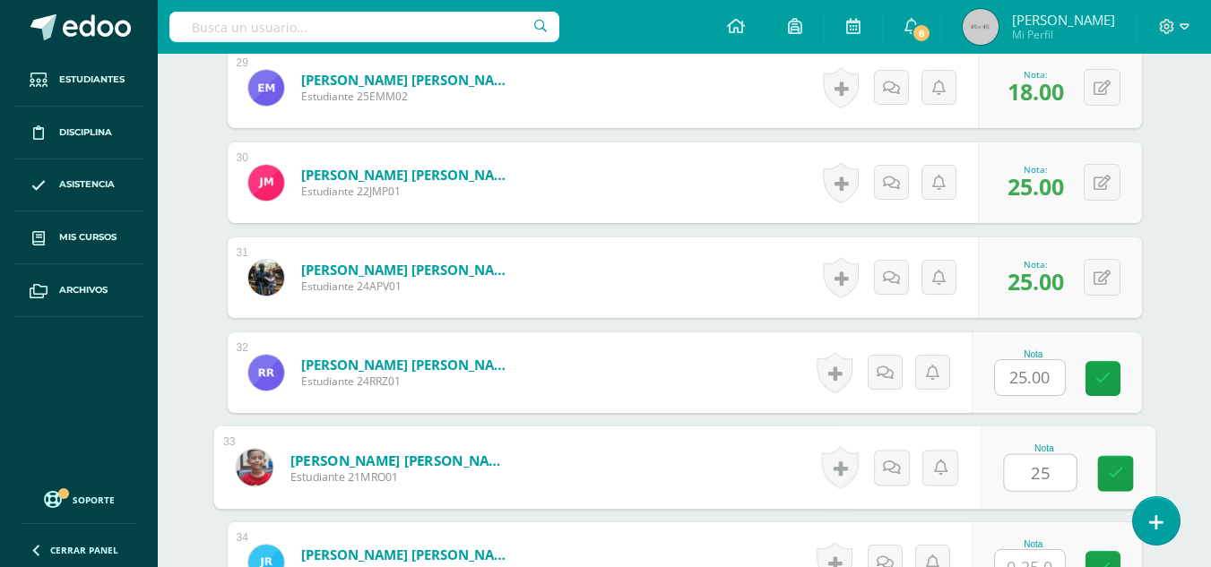
type input "25"
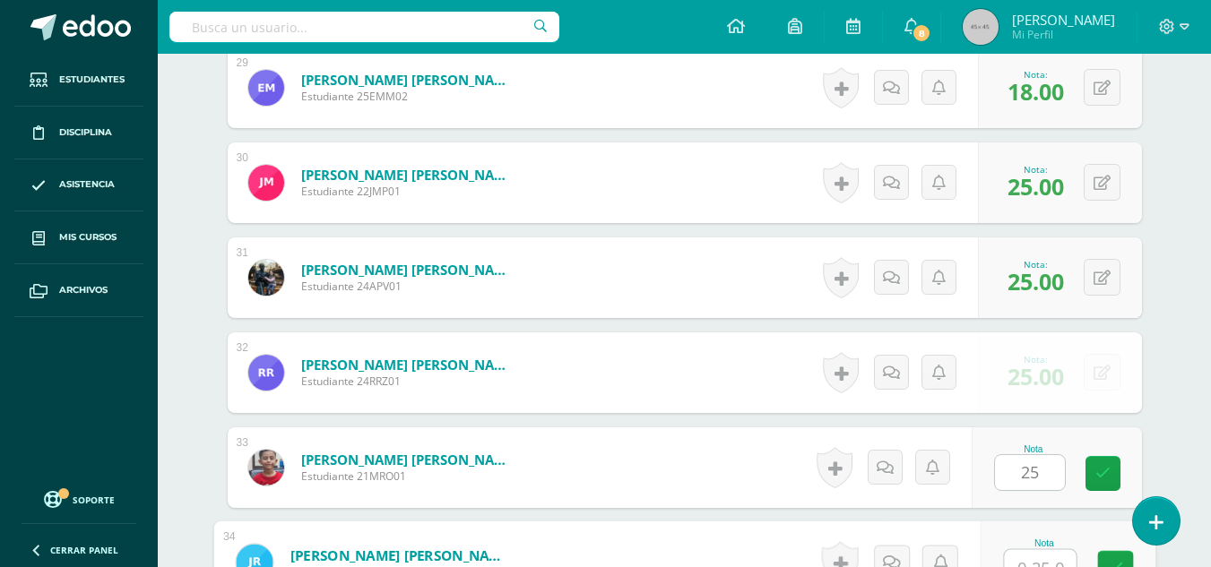
scroll to position [3254, 0]
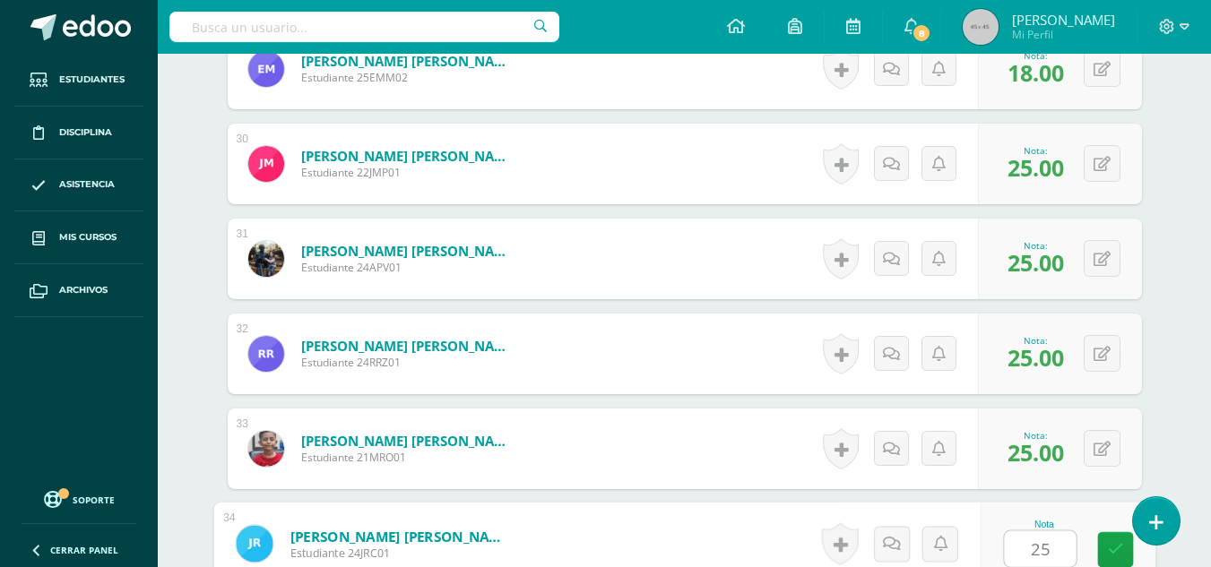
type input "25"
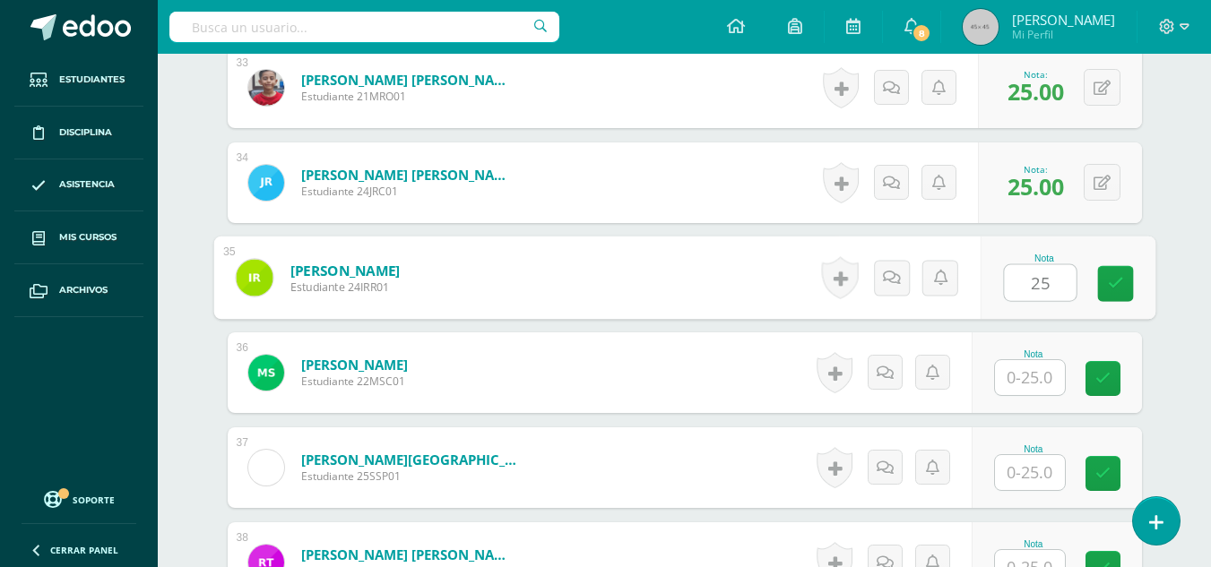
type input "25"
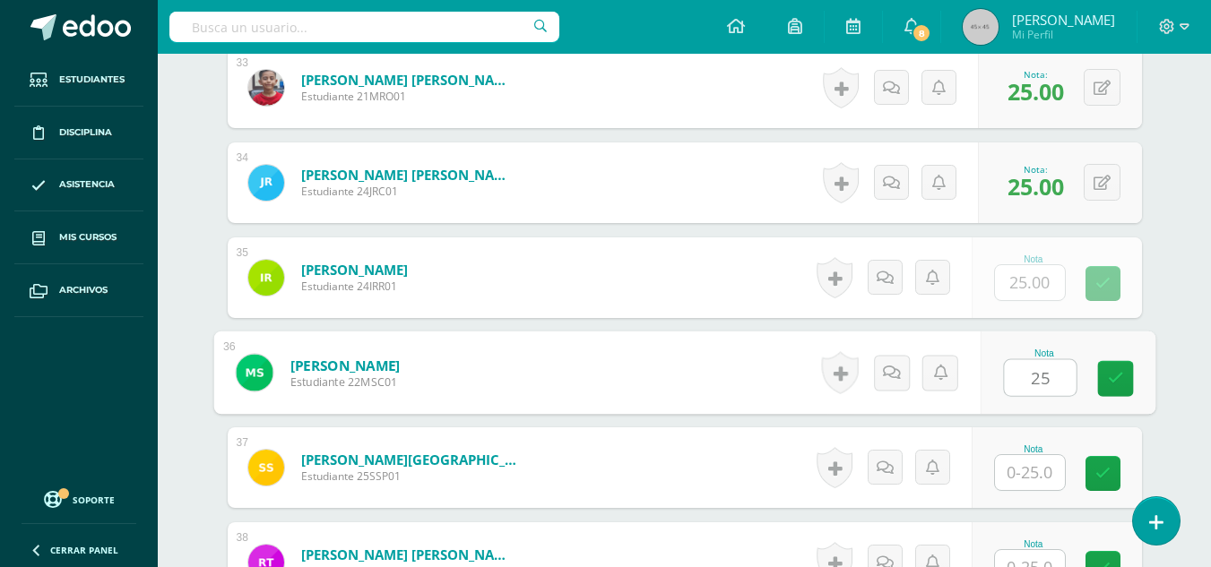
type input "25"
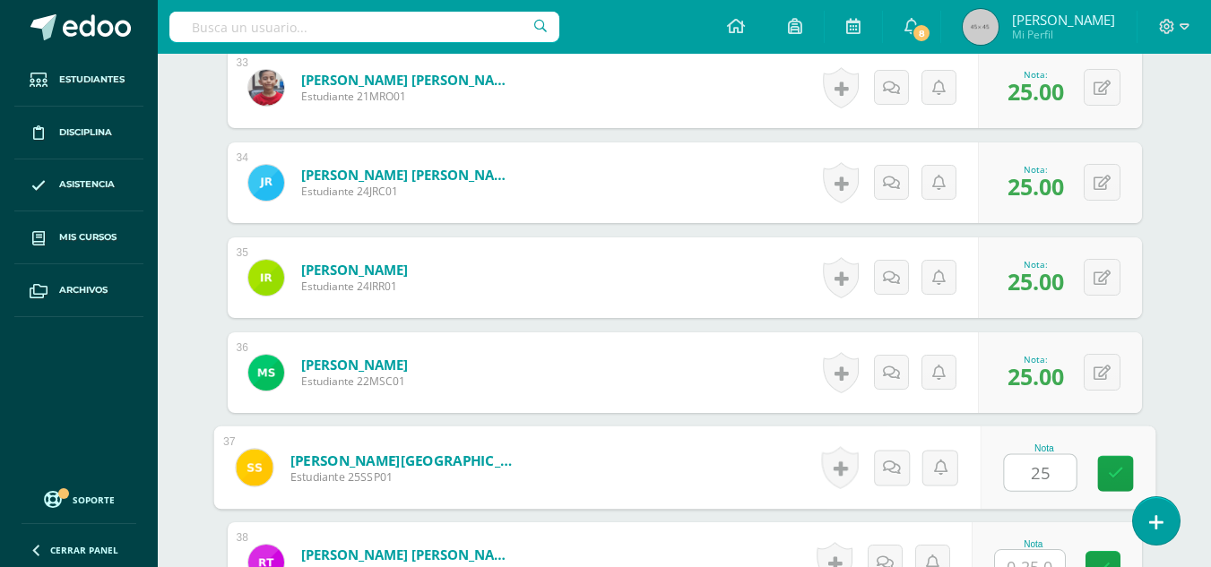
type input "25"
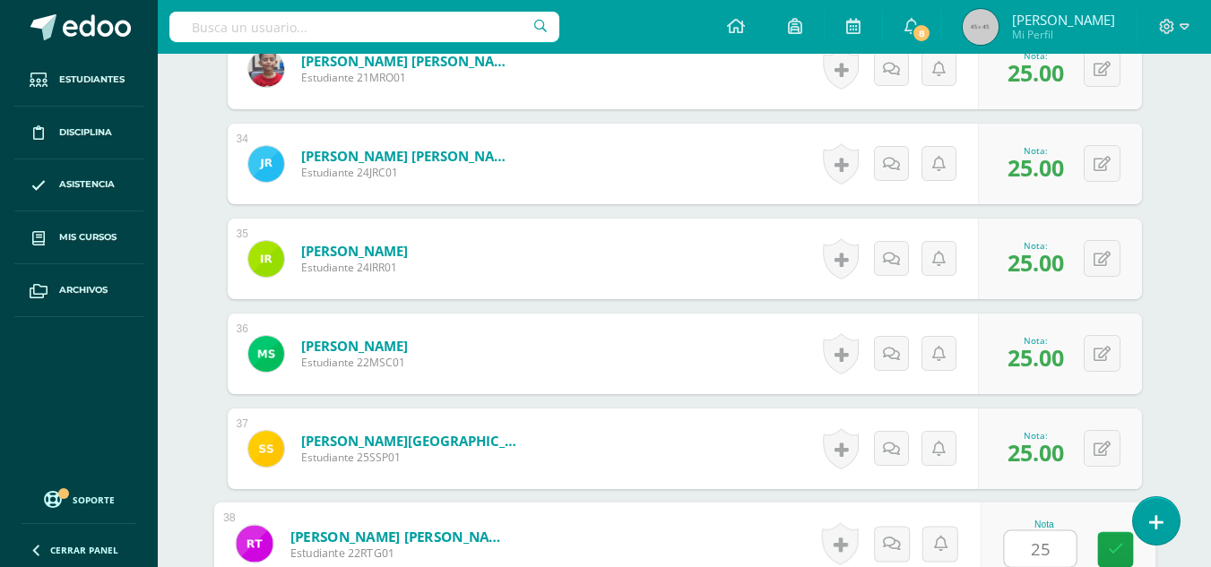
type input "25"
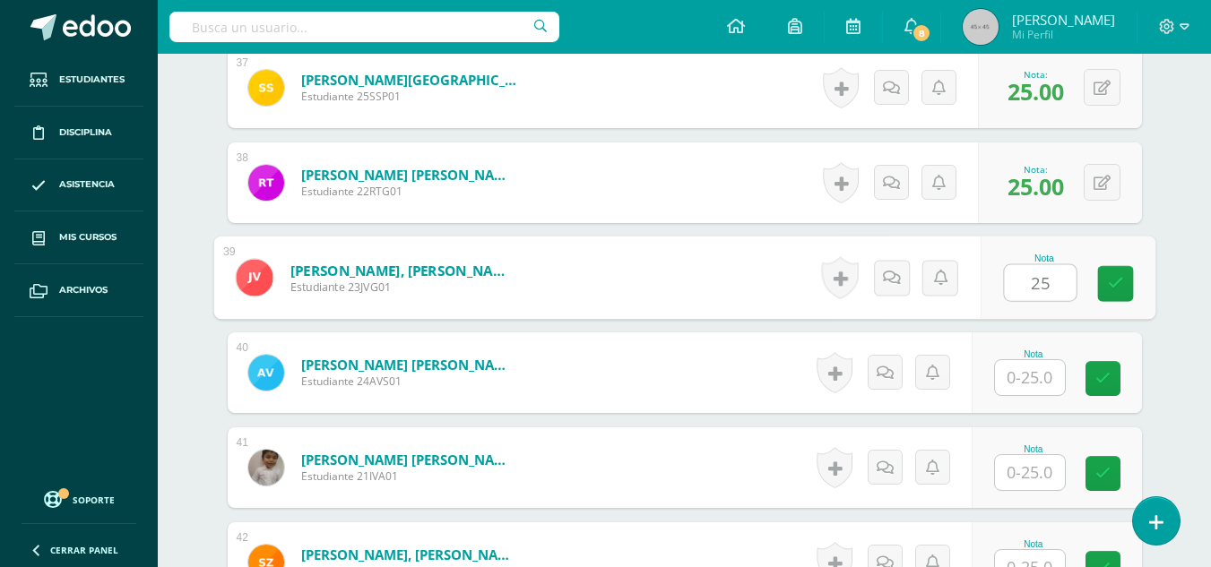
type input "25"
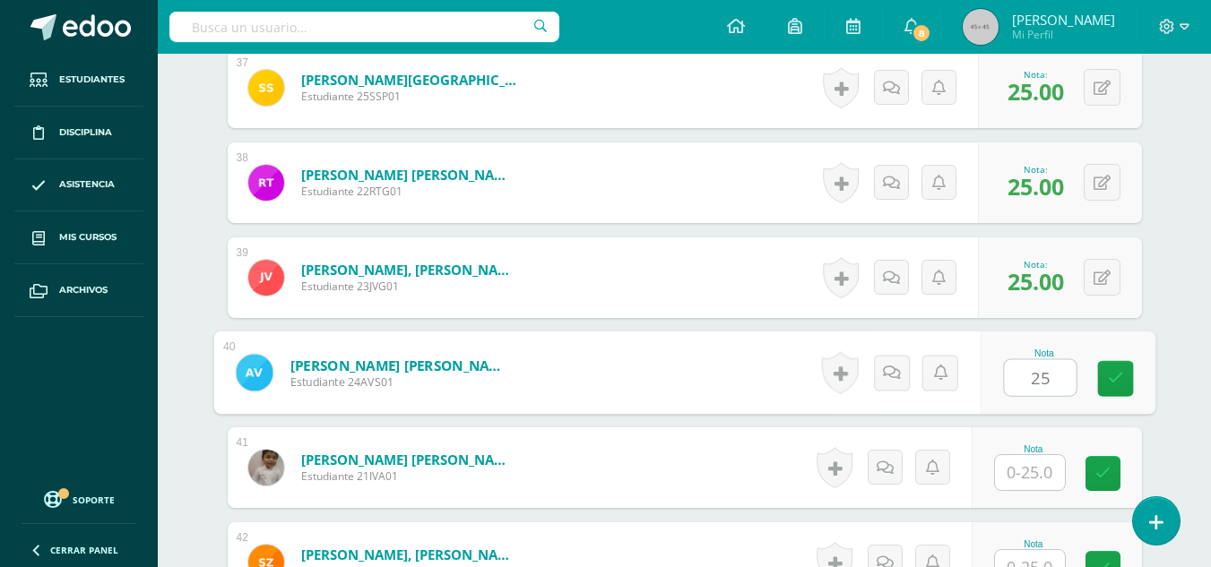
type input "25"
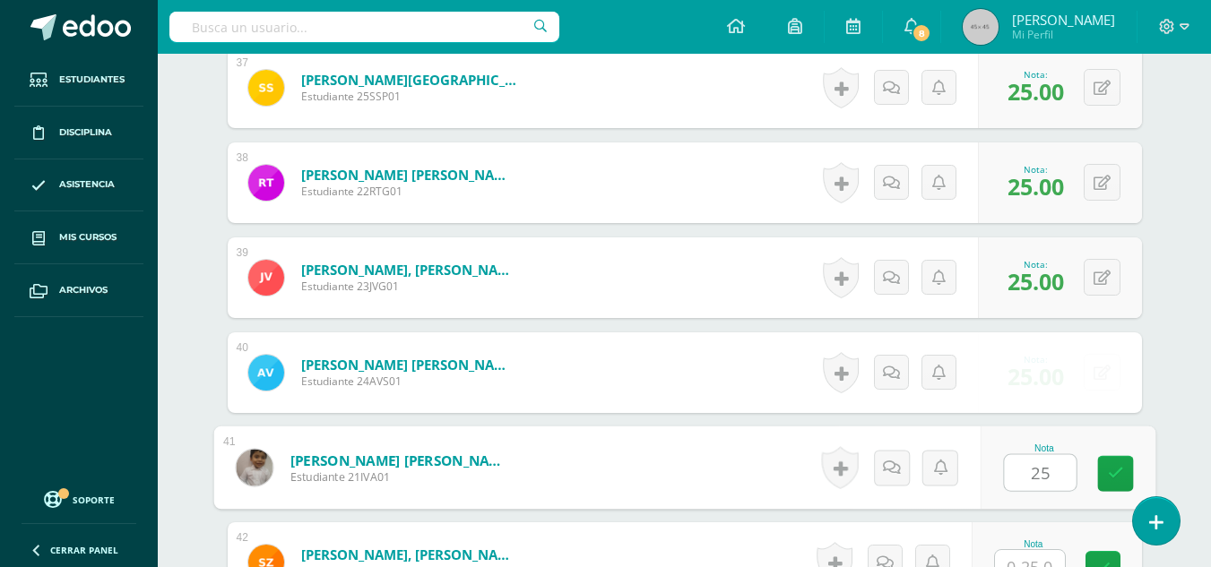
type input "25"
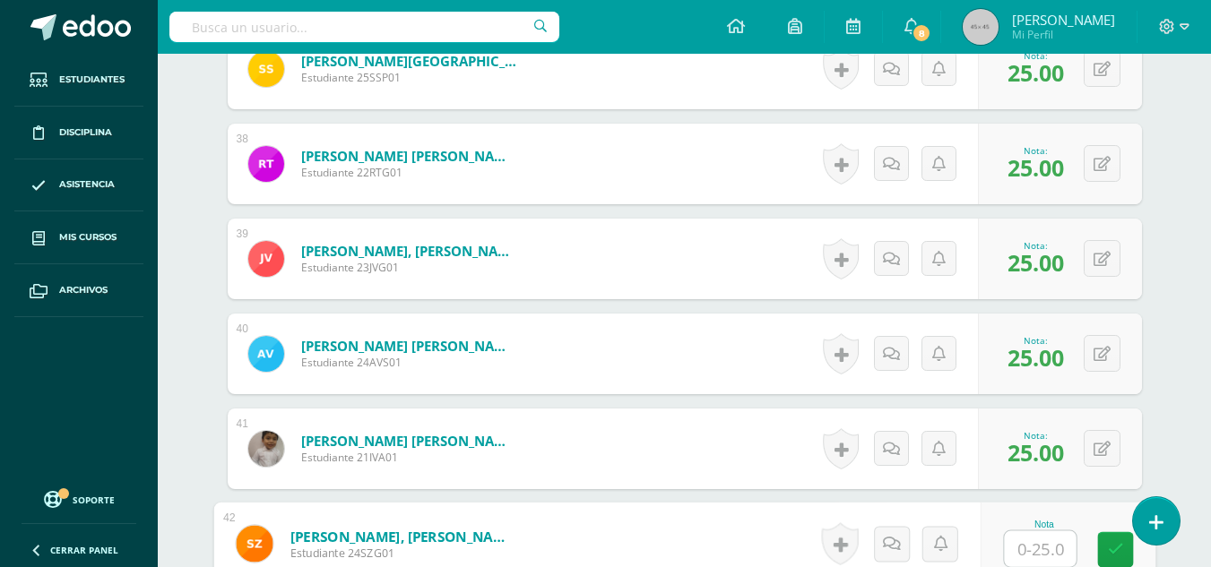
scroll to position [4194, 0]
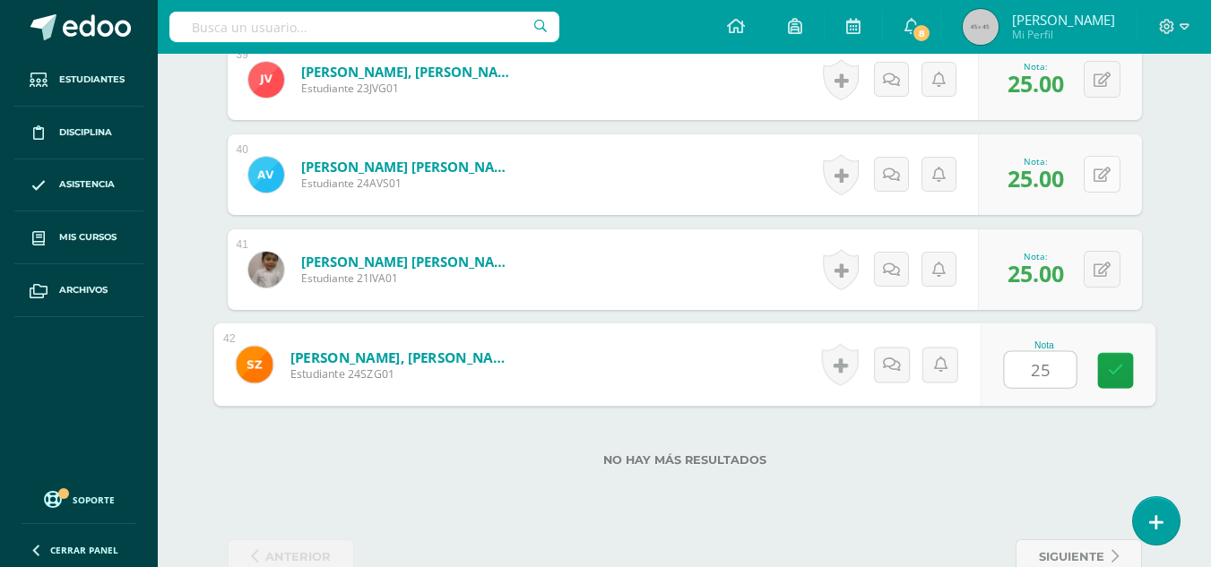
type input "25"
click at [1106, 166] on button at bounding box center [1102, 174] width 37 height 37
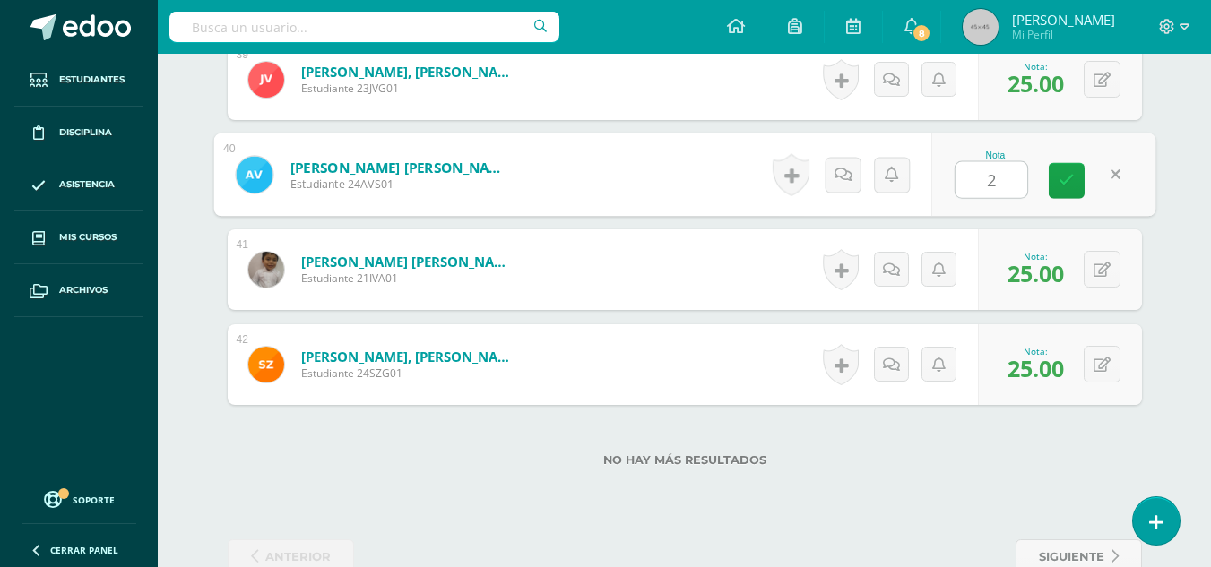
type input "20"
click at [1072, 186] on icon at bounding box center [1067, 180] width 16 height 15
